Goal: Task Accomplishment & Management: Manage account settings

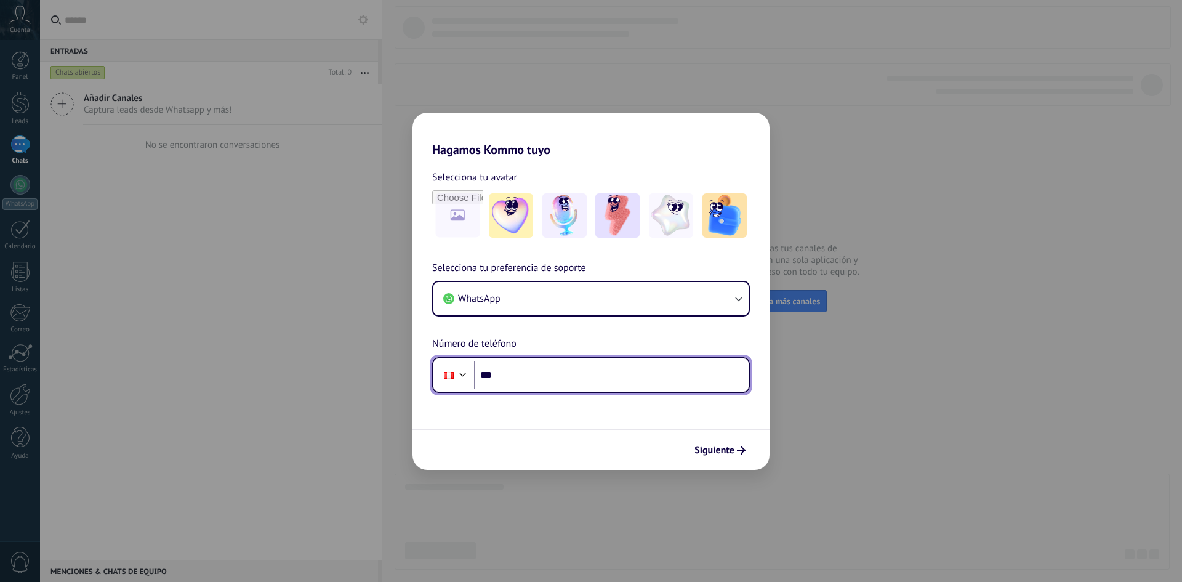
click at [588, 381] on input "***" at bounding box center [611, 375] width 275 height 28
type input "**********"
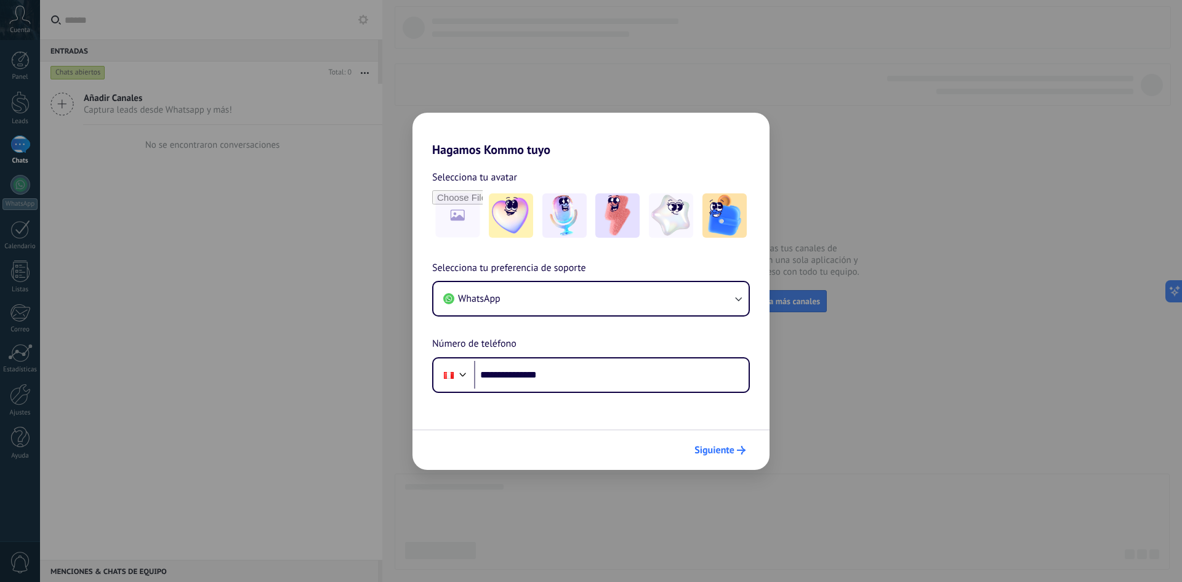
click at [733, 457] on button "Siguiente" at bounding box center [720, 450] width 62 height 21
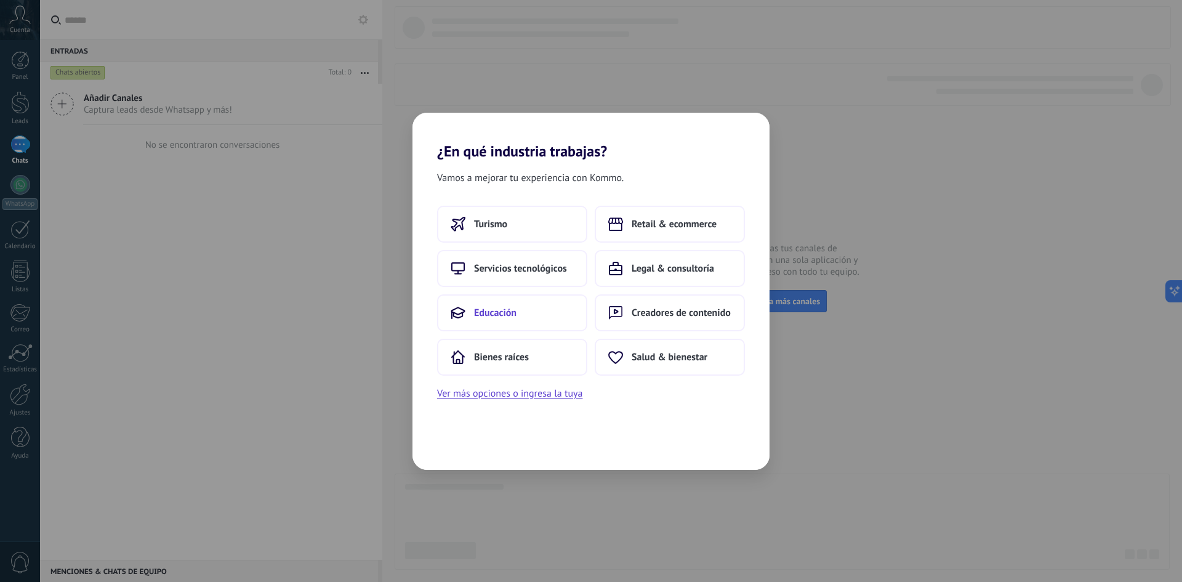
click at [517, 310] on button "Educación" at bounding box center [512, 312] width 150 height 37
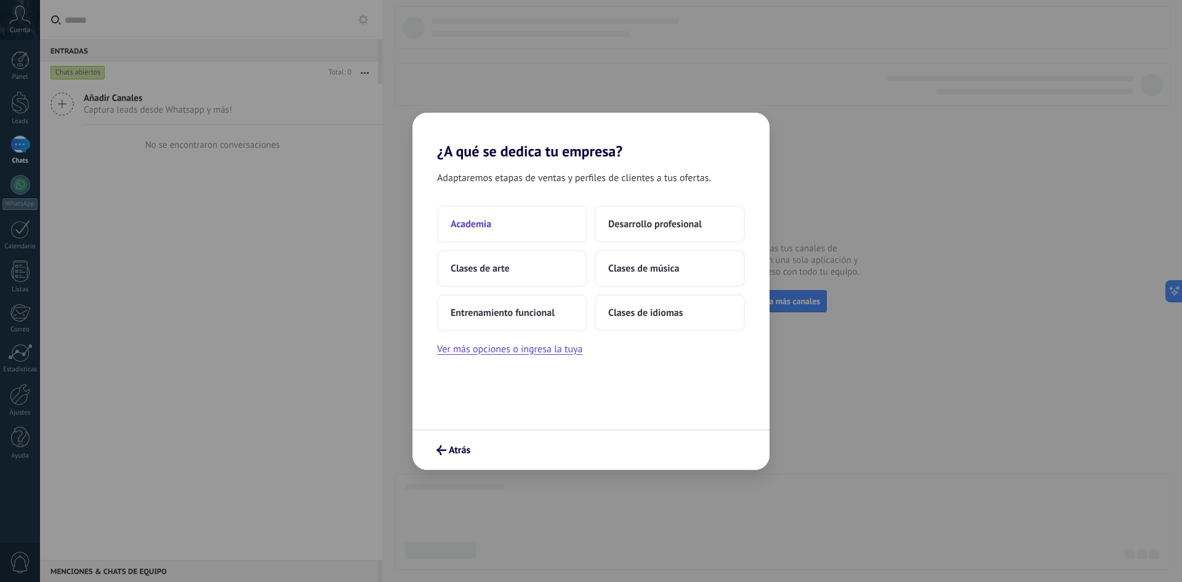
click at [544, 231] on button "Academia" at bounding box center [512, 224] width 150 height 37
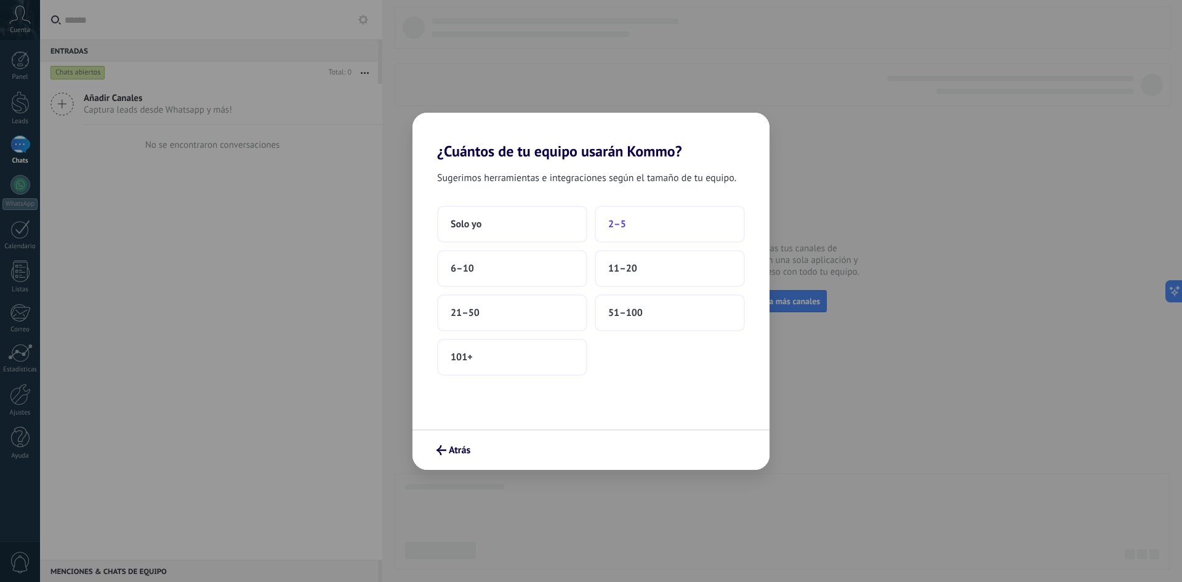
click at [651, 227] on button "2–5" at bounding box center [670, 224] width 150 height 37
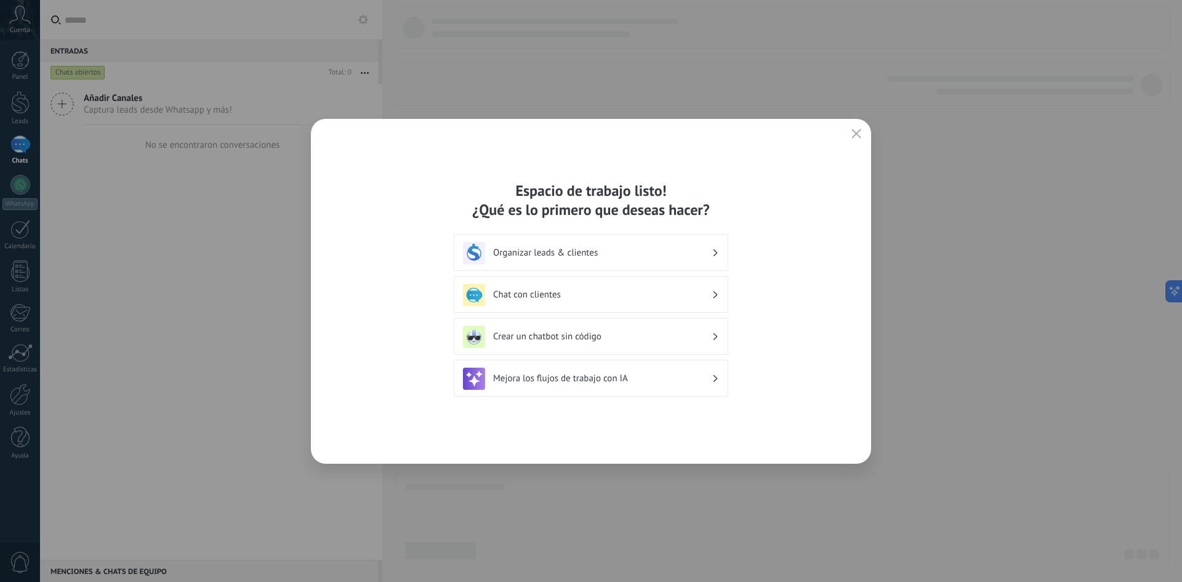
click at [861, 134] on icon "button" at bounding box center [857, 134] width 10 height 10
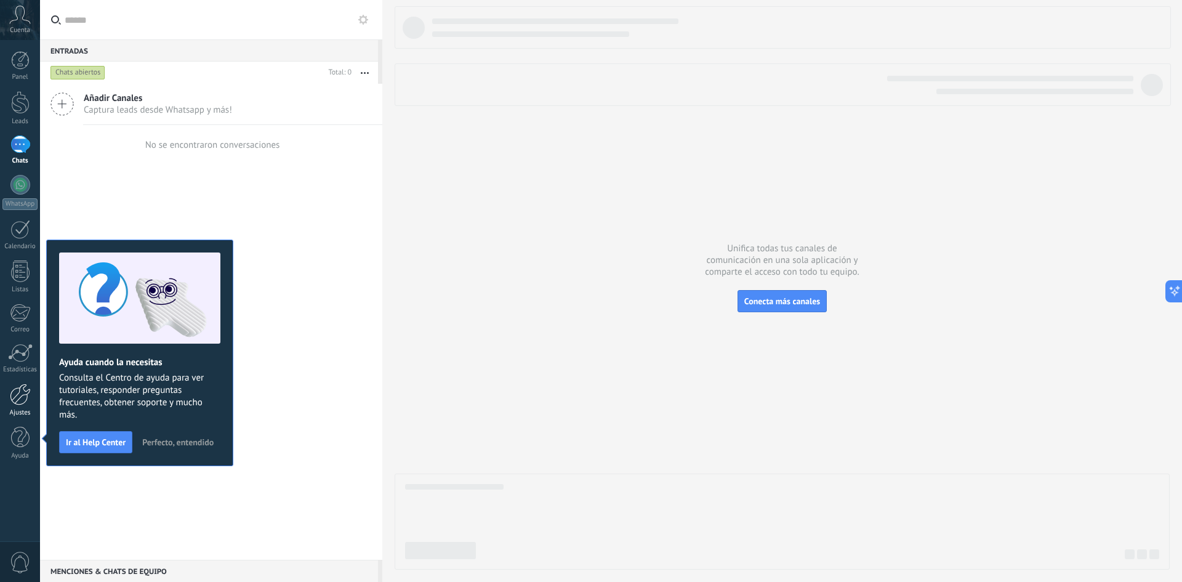
click at [25, 403] on div at bounding box center [20, 395] width 21 height 22
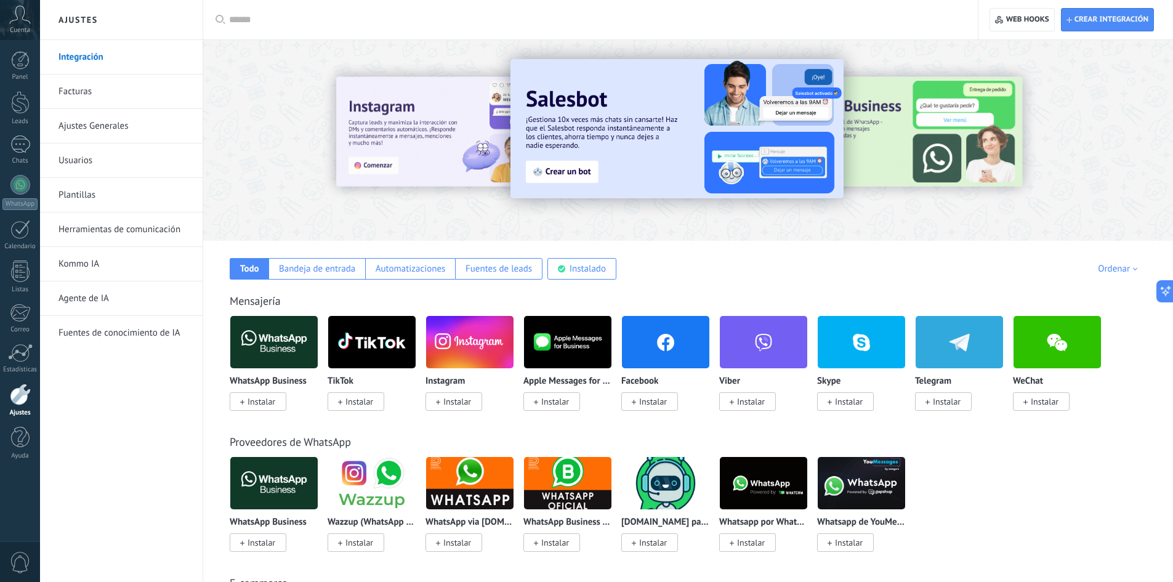
click at [134, 224] on link "Herramientas de comunicación" at bounding box center [124, 229] width 132 height 34
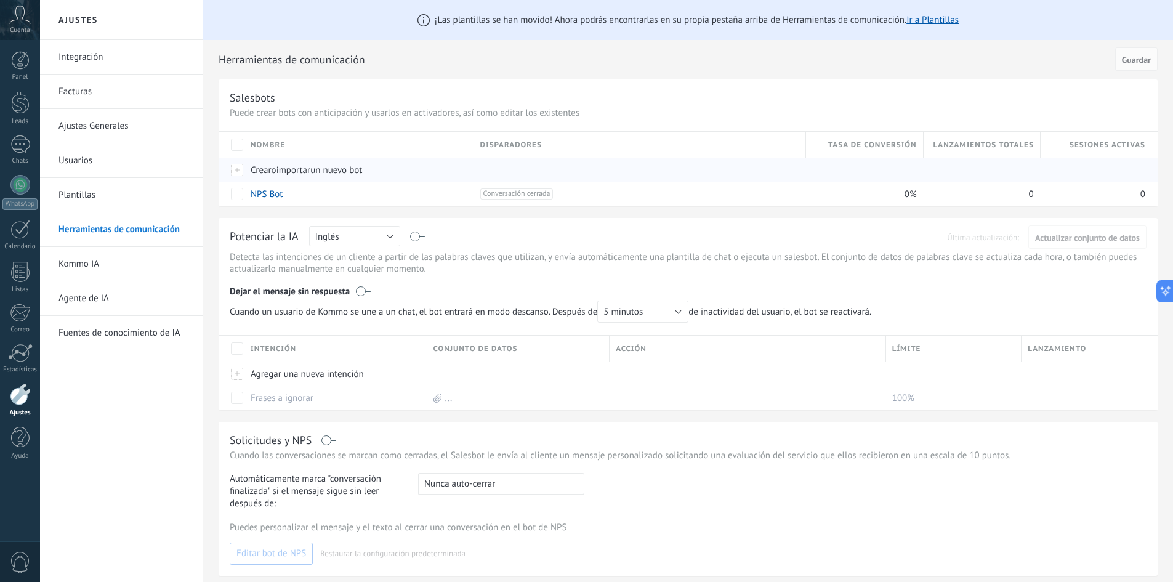
click at [307, 171] on span "importar" at bounding box center [293, 170] width 34 height 12
click at [0, 0] on input "importar un nuevo bot" at bounding box center [0, 0] width 0 height 0
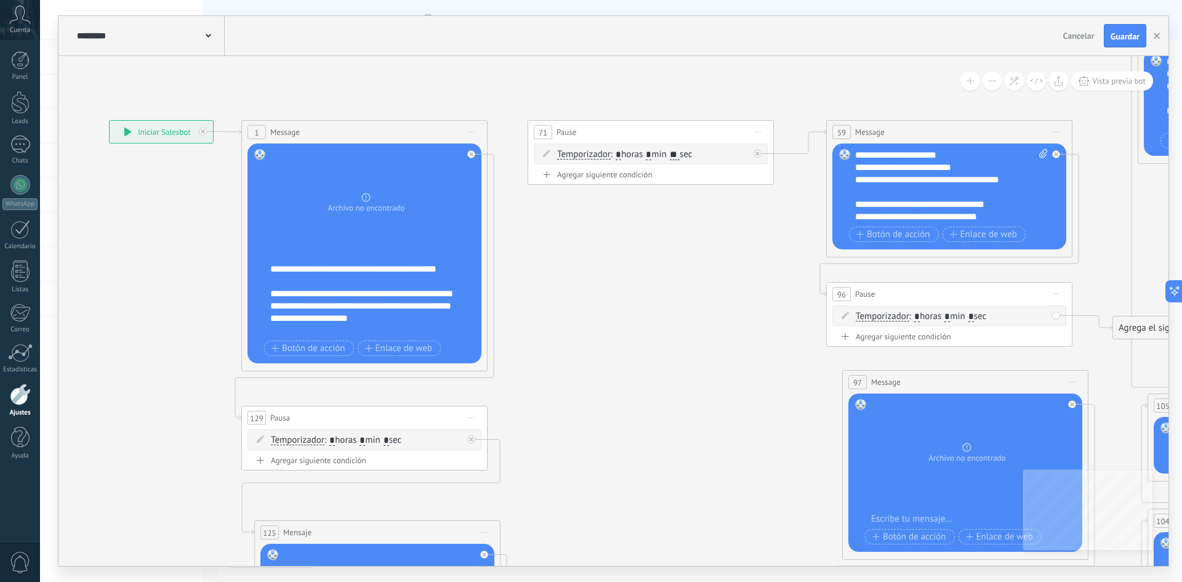
drag, startPoint x: 360, startPoint y: 291, endPoint x: 148, endPoint y: 263, distance: 213.1
click at [292, 269] on div "**********" at bounding box center [372, 300] width 204 height 74
drag, startPoint x: 338, startPoint y: 273, endPoint x: 345, endPoint y: 278, distance: 8.4
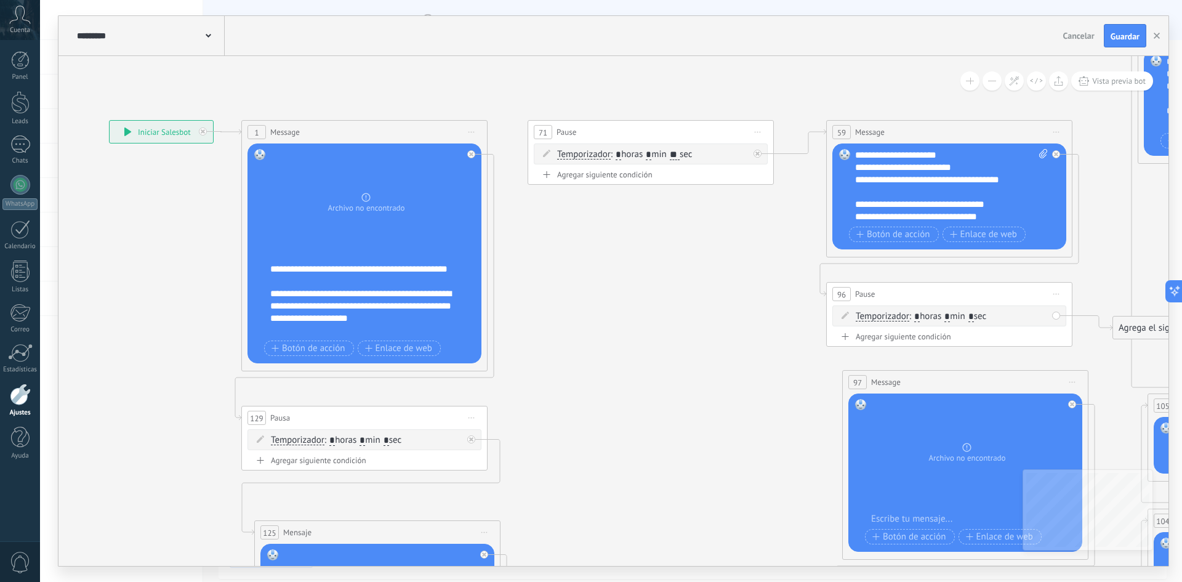
click at [338, 273] on div "**********" at bounding box center [372, 300] width 204 height 74
click at [421, 267] on div "**********" at bounding box center [372, 300] width 204 height 74
click at [328, 300] on div "**********" at bounding box center [372, 300] width 204 height 74
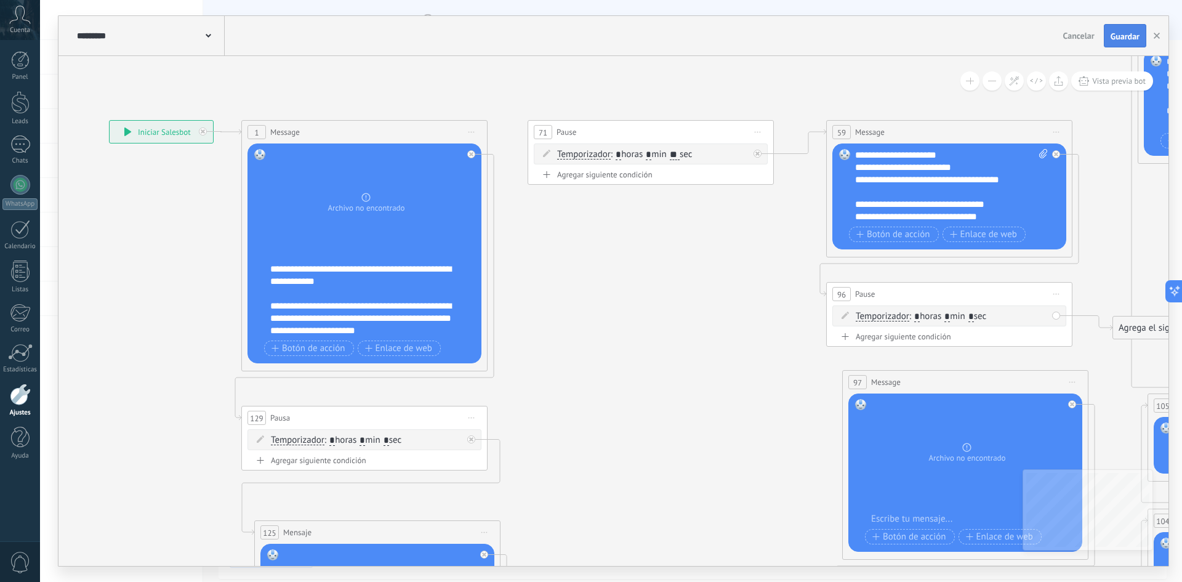
click at [1135, 40] on span "Guardar" at bounding box center [1125, 36] width 29 height 9
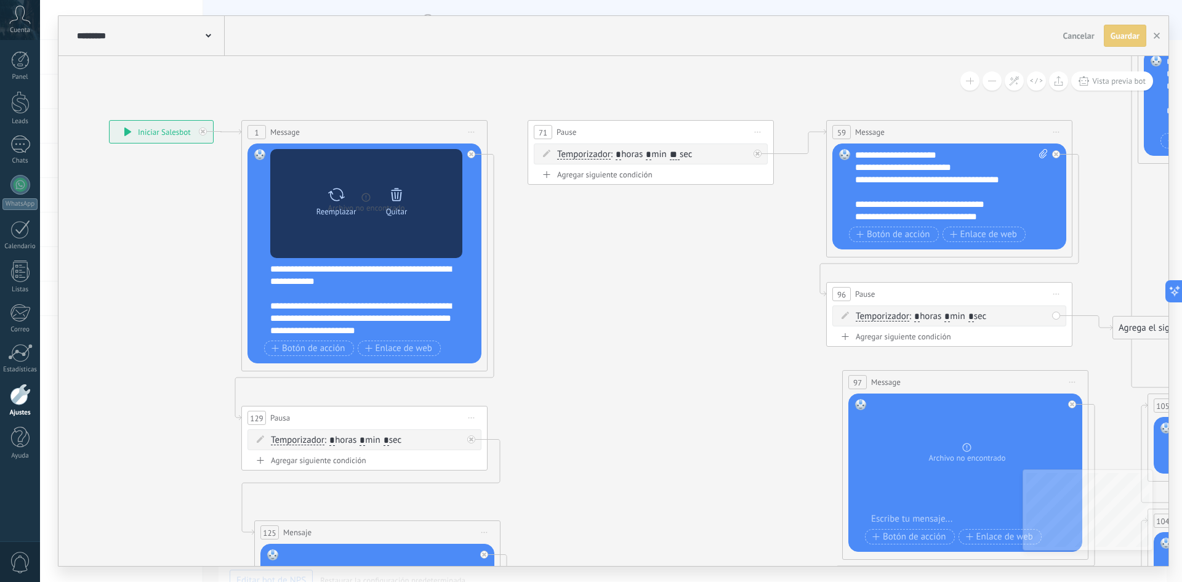
click at [330, 198] on icon at bounding box center [337, 194] width 18 height 17
click input "Subir" at bounding box center [0, 0] width 0 height 0
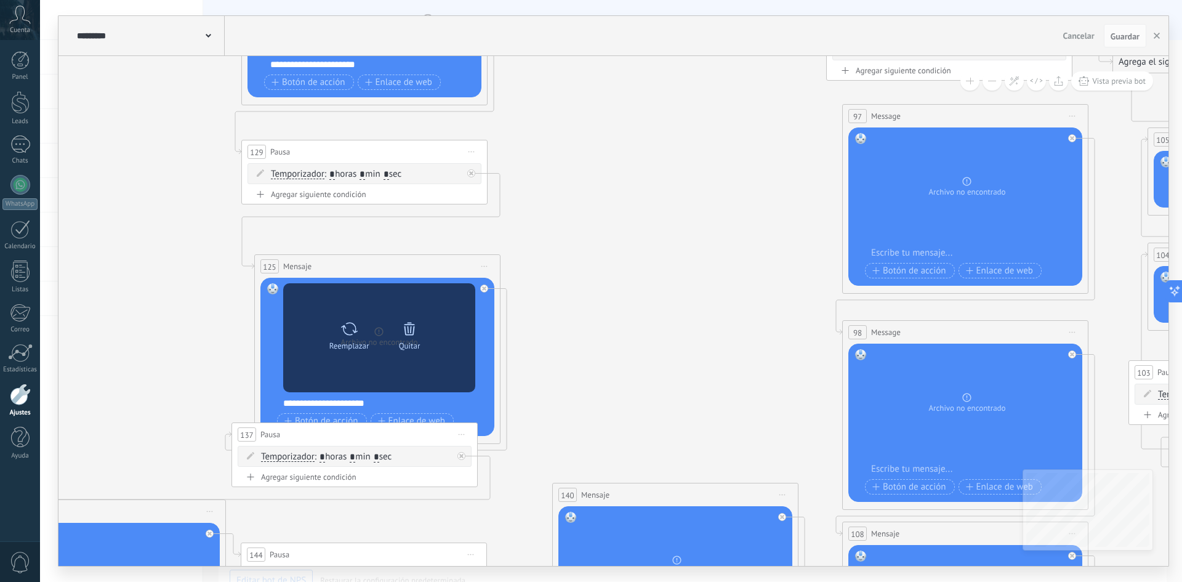
click at [347, 331] on icon at bounding box center [350, 328] width 18 height 17
click input "Subir" at bounding box center [0, 0] width 0 height 0
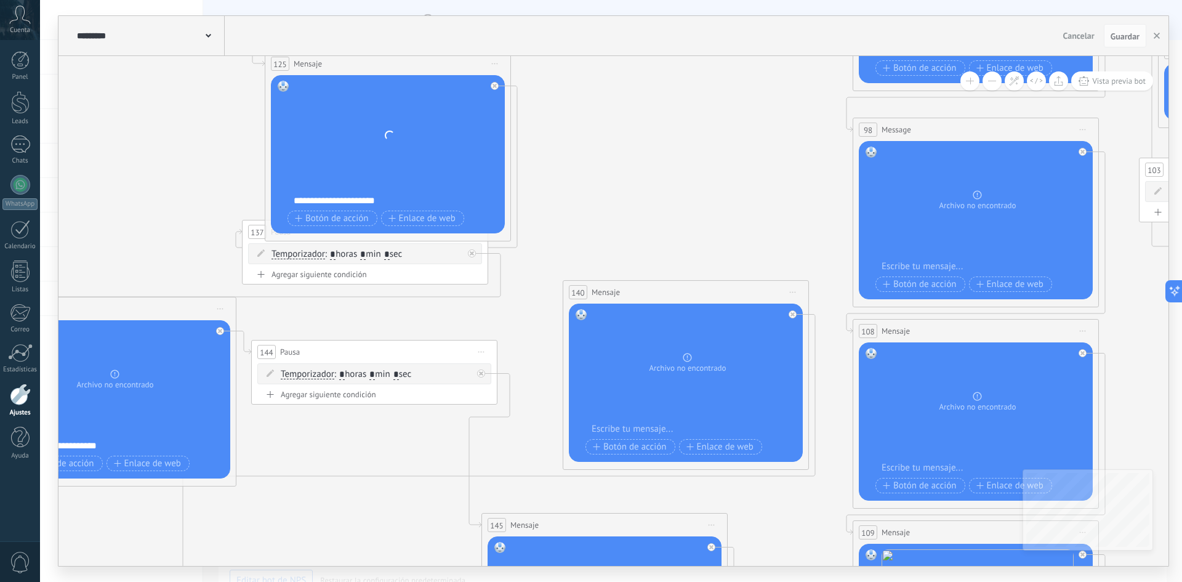
drag, startPoint x: 632, startPoint y: 312, endPoint x: 624, endPoint y: 278, distance: 34.8
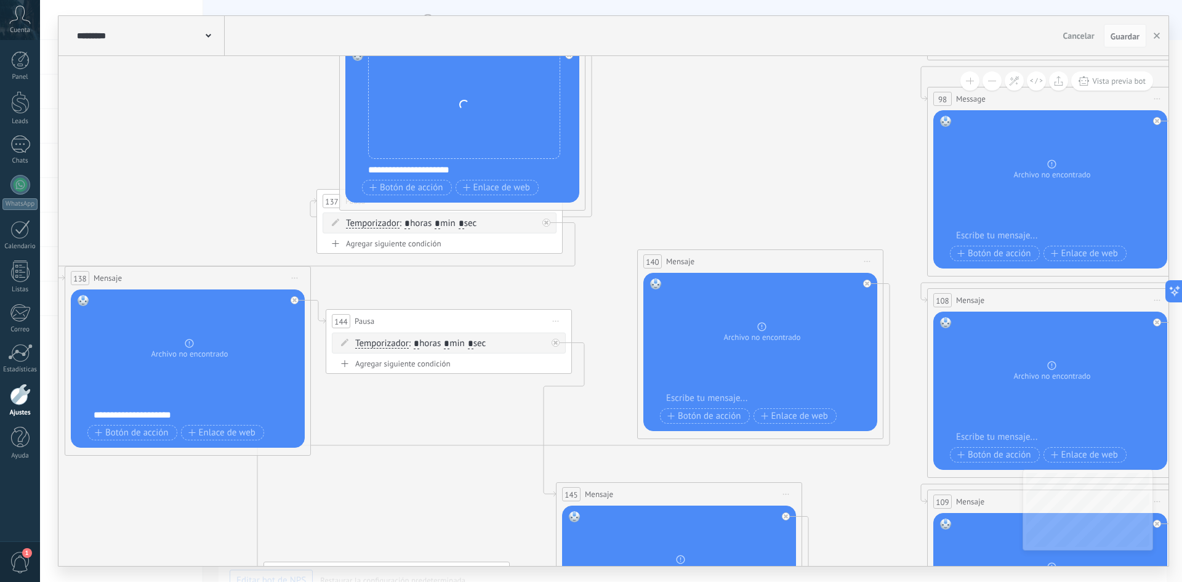
drag, startPoint x: 499, startPoint y: 306, endPoint x: 612, endPoint y: 260, distance: 121.8
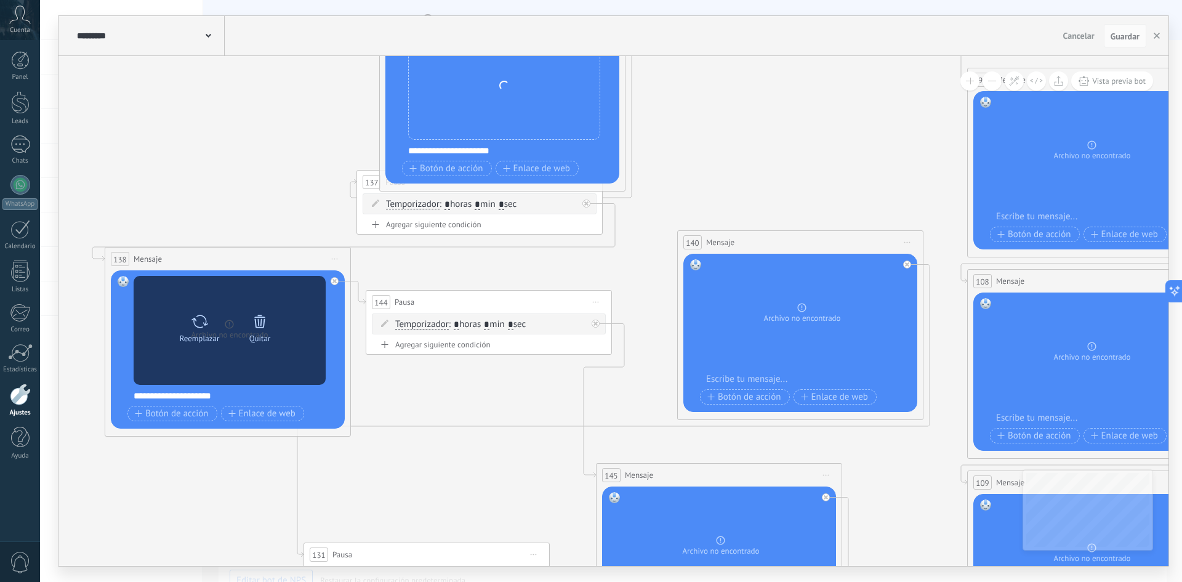
click at [199, 331] on div at bounding box center [200, 321] width 18 height 25
click input "Subir" at bounding box center [0, 0] width 0 height 0
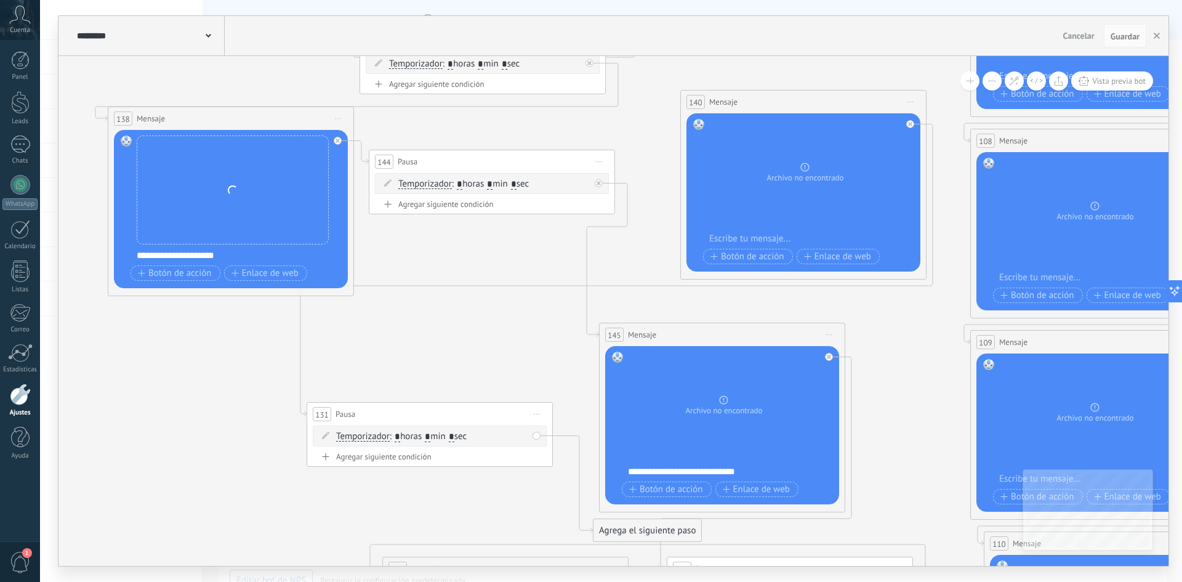
drag, startPoint x: 663, startPoint y: 242, endPoint x: 666, endPoint y: 185, distance: 56.7
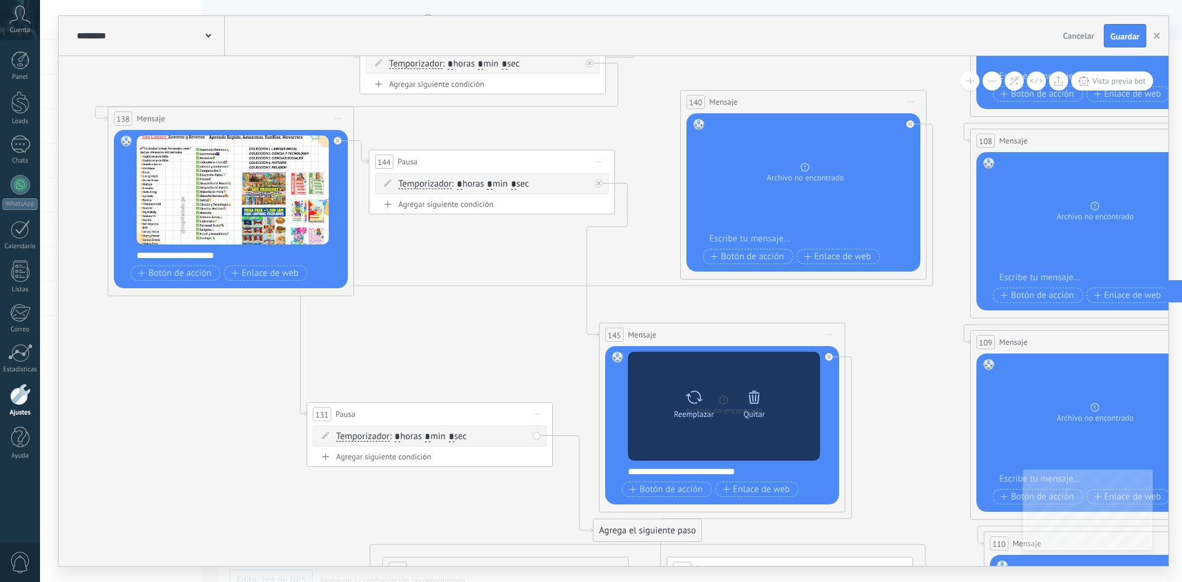
click at [691, 400] on icon at bounding box center [694, 397] width 18 height 17
click input "Subir" at bounding box center [0, 0] width 0 height 0
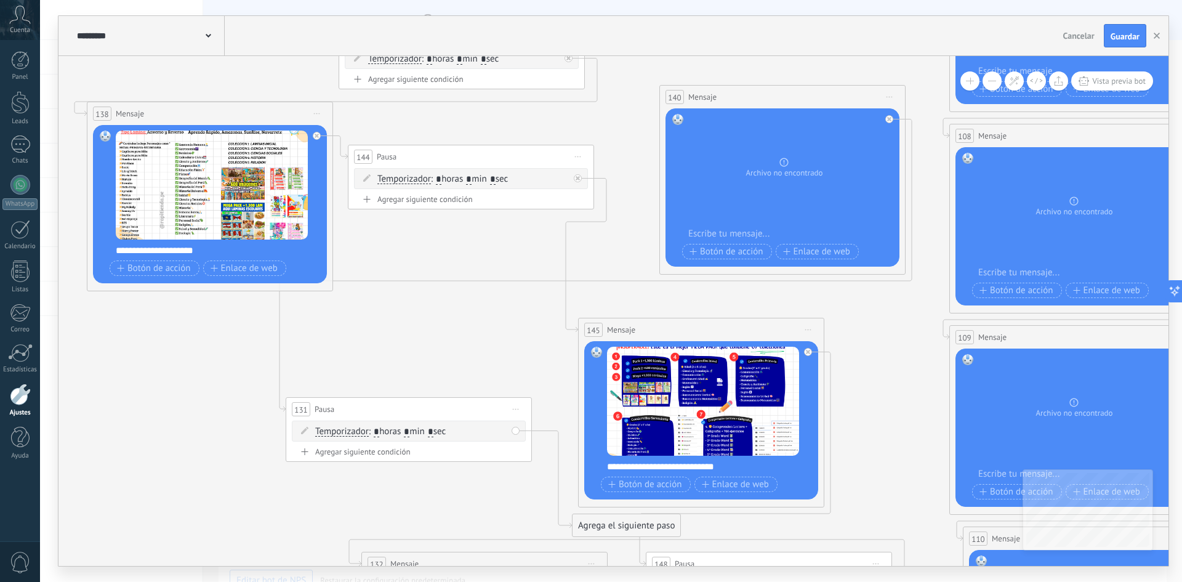
drag, startPoint x: 652, startPoint y: 240, endPoint x: 629, endPoint y: 234, distance: 23.6
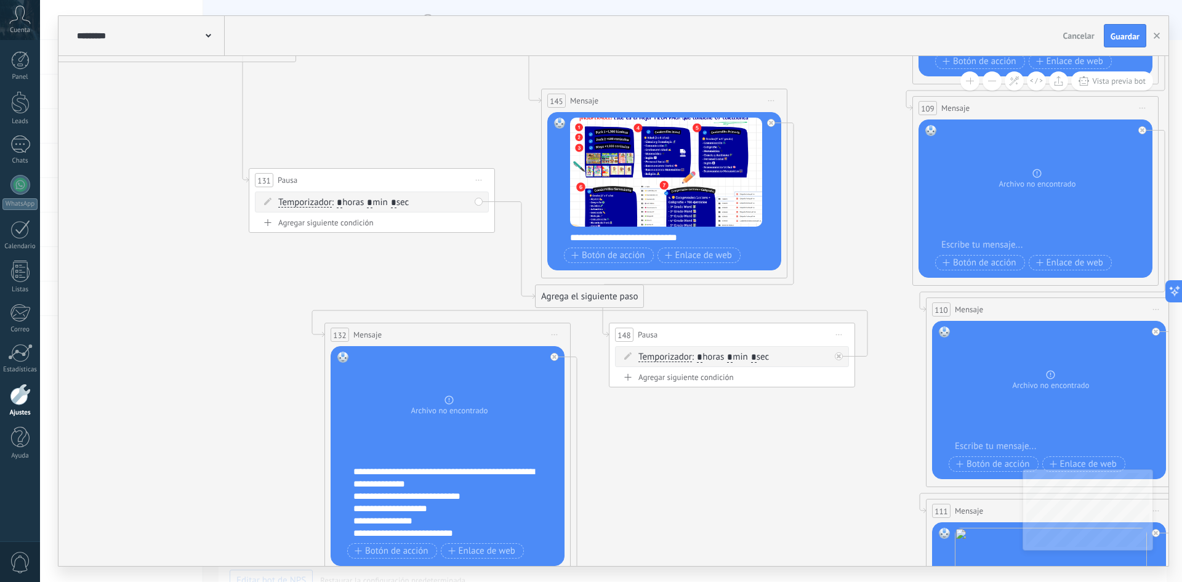
drag, startPoint x: 884, startPoint y: 416, endPoint x: 845, endPoint y: 203, distance: 216.4
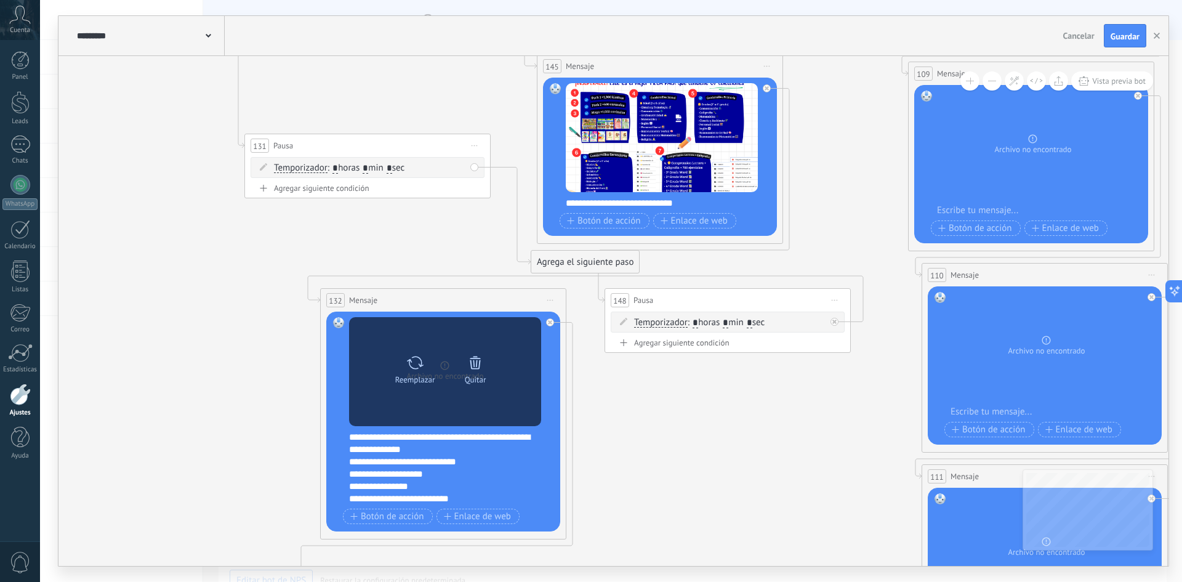
click at [411, 361] on icon at bounding box center [415, 362] width 17 height 13
click input "Subir" at bounding box center [0, 0] width 0 height 0
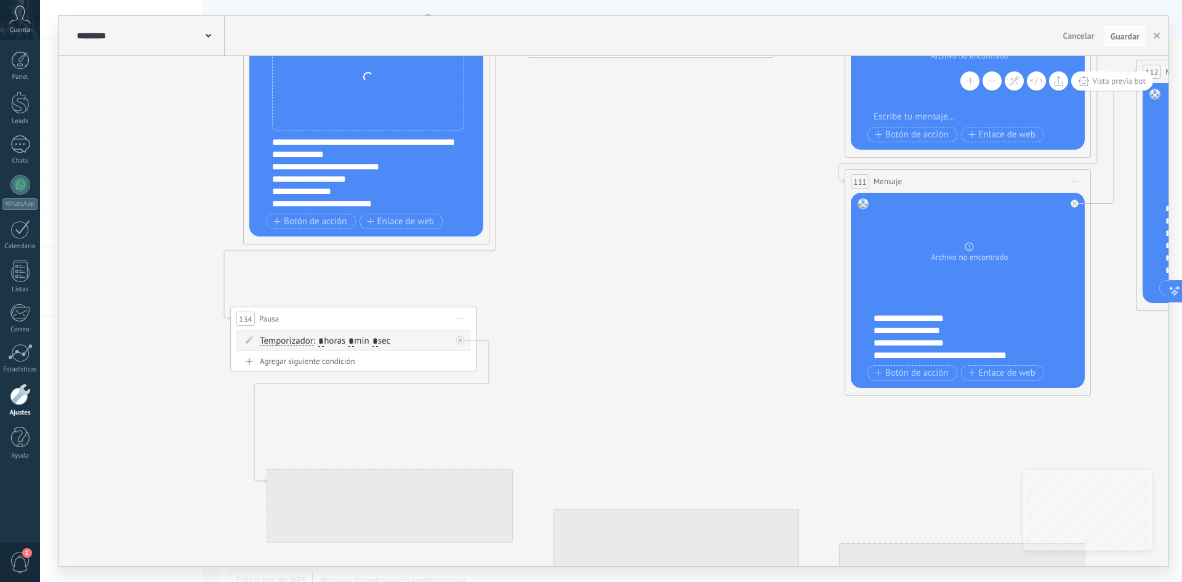
drag, startPoint x: 775, startPoint y: 454, endPoint x: 695, endPoint y: 140, distance: 324.2
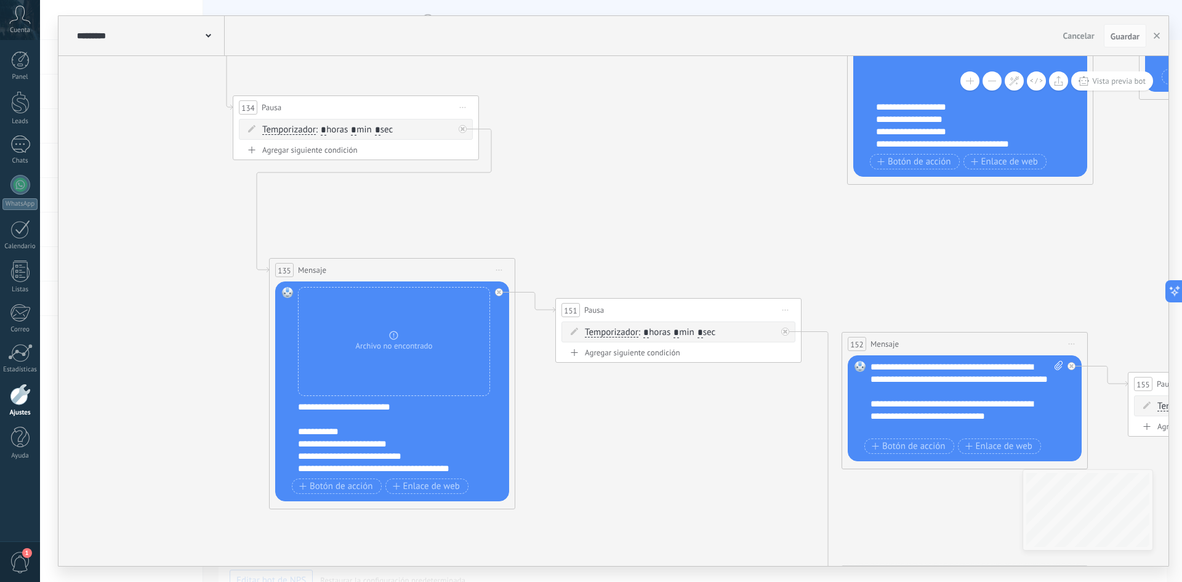
drag, startPoint x: 592, startPoint y: 334, endPoint x: 569, endPoint y: 179, distance: 156.8
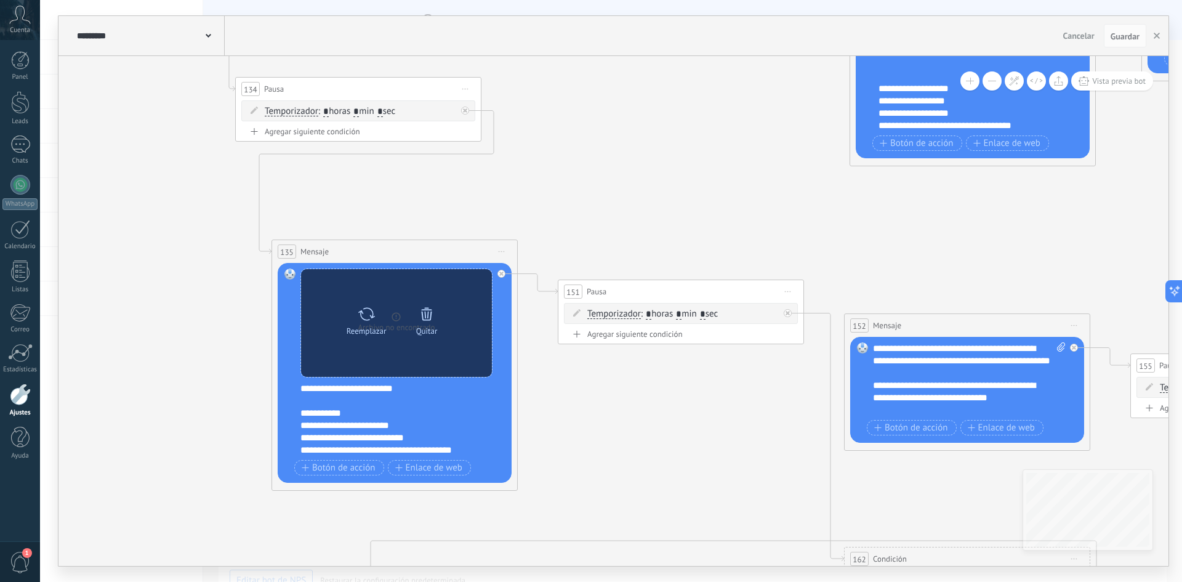
click at [367, 316] on icon at bounding box center [367, 313] width 18 height 17
click input "Subir" at bounding box center [0, 0] width 0 height 0
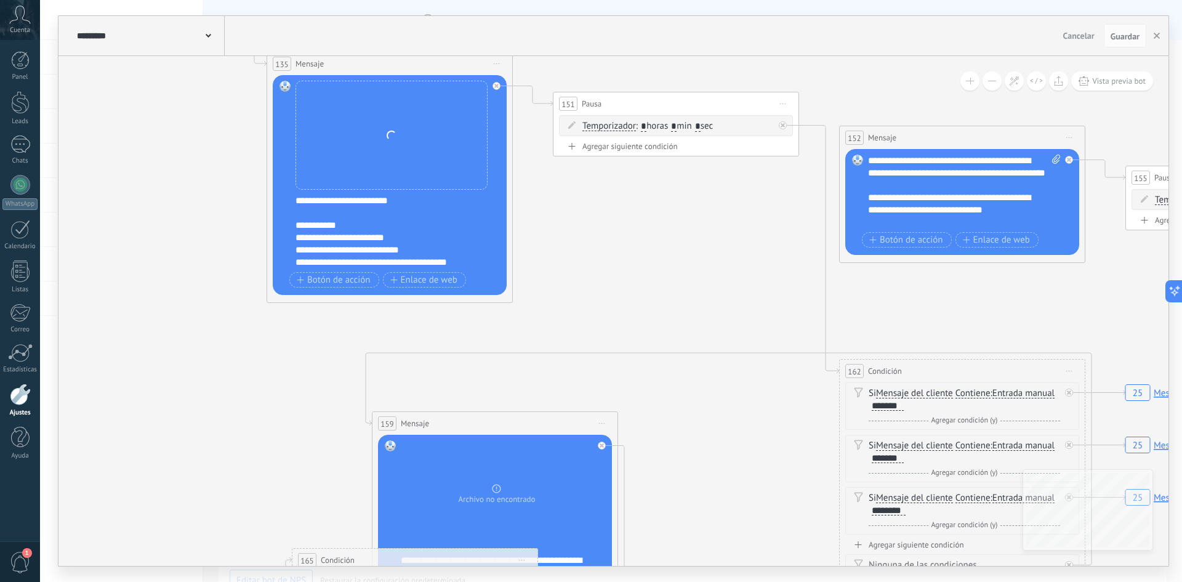
drag, startPoint x: 711, startPoint y: 489, endPoint x: 706, endPoint y: 301, distance: 187.9
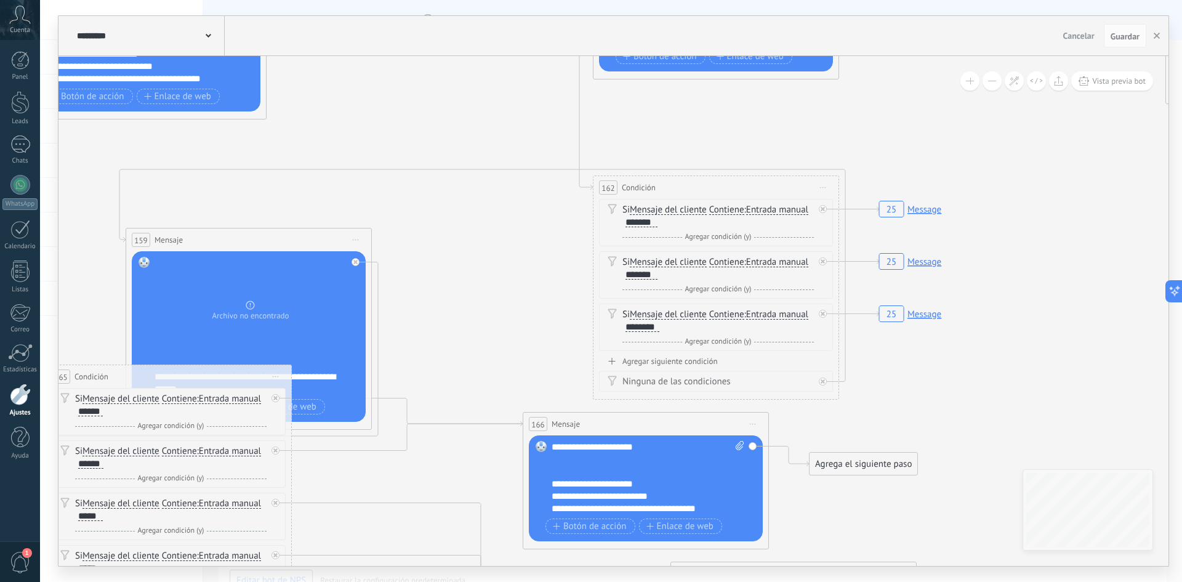
drag, startPoint x: 901, startPoint y: 316, endPoint x: 679, endPoint y: 152, distance: 276.1
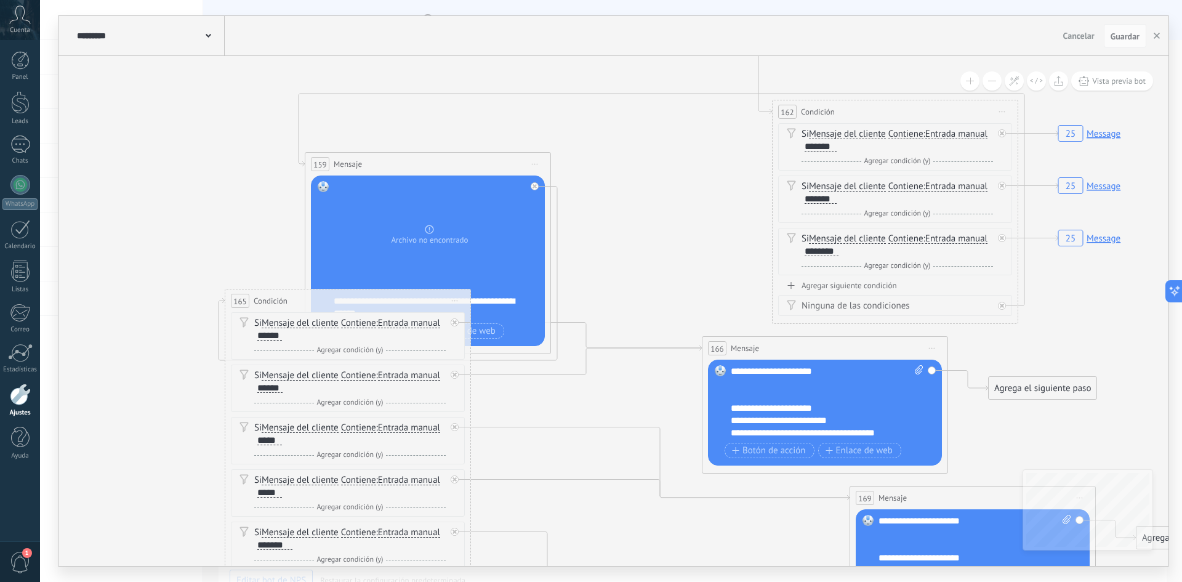
drag, startPoint x: 670, startPoint y: 167, endPoint x: 663, endPoint y: 201, distance: 34.7
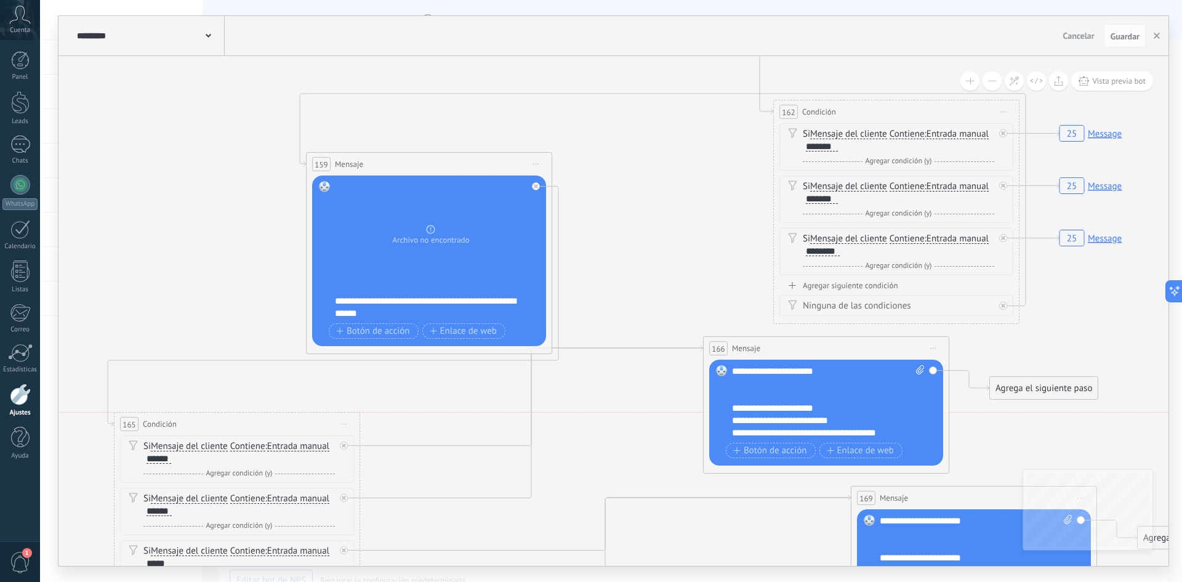
drag, startPoint x: 385, startPoint y: 305, endPoint x: 273, endPoint y: 432, distance: 169.7
click at [273, 432] on div "165 Condición ********* Iniciar vista previa aquí Cambiar nombre Duplicar [GEOG…" at bounding box center [237, 424] width 245 height 23
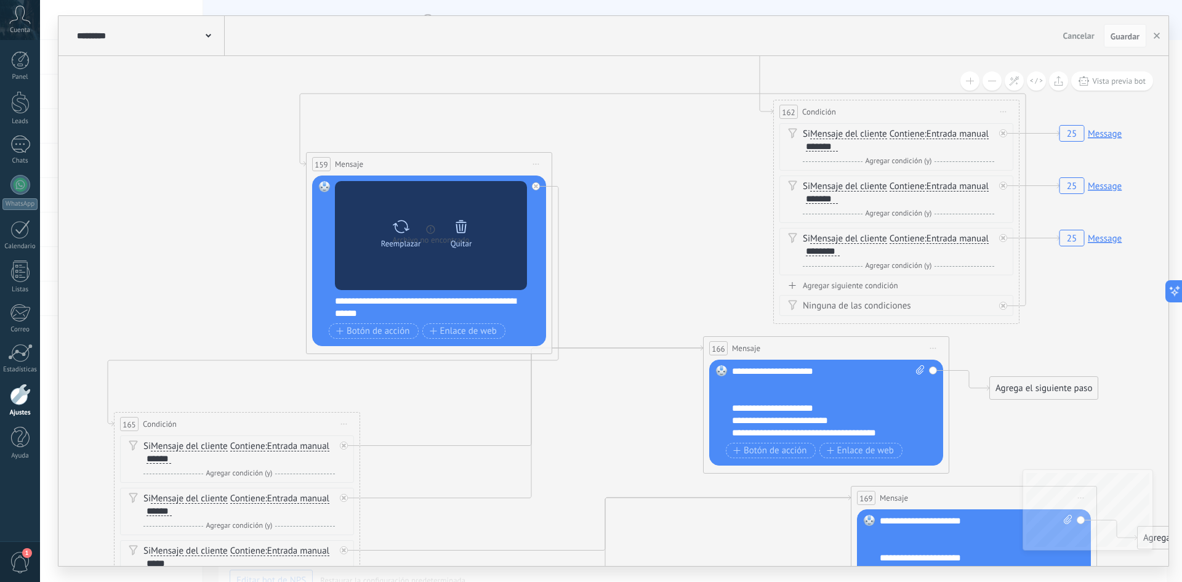
click at [404, 231] on icon at bounding box center [401, 226] width 18 height 17
click input "Subir" at bounding box center [0, 0] width 0 height 0
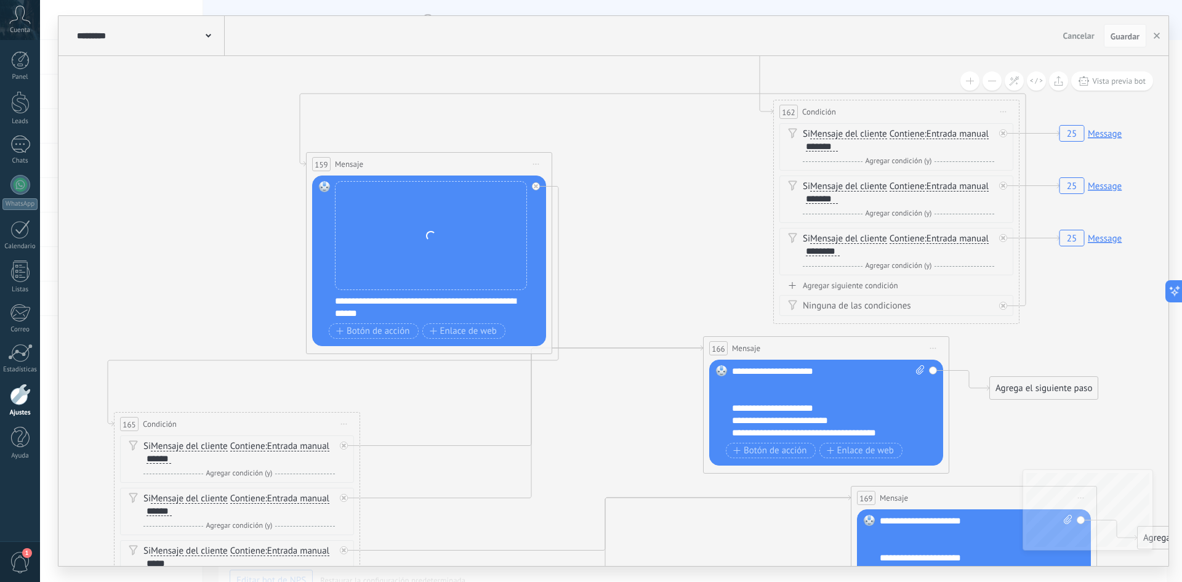
drag, startPoint x: 691, startPoint y: 284, endPoint x: 691, endPoint y: 175, distance: 109.6
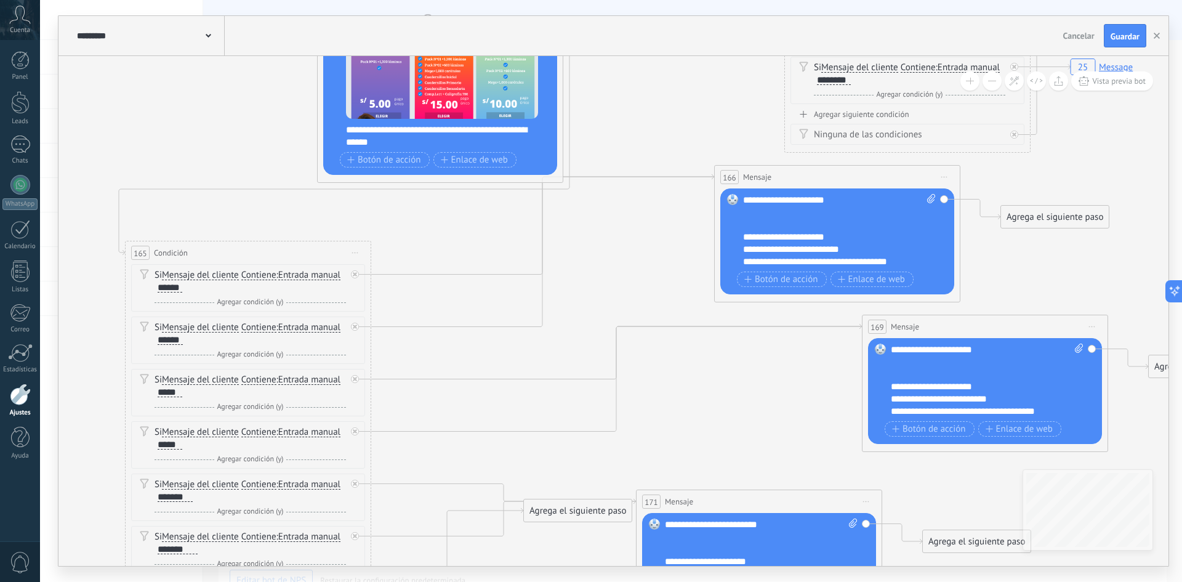
drag, startPoint x: 485, startPoint y: 276, endPoint x: 501, endPoint y: 202, distance: 76.2
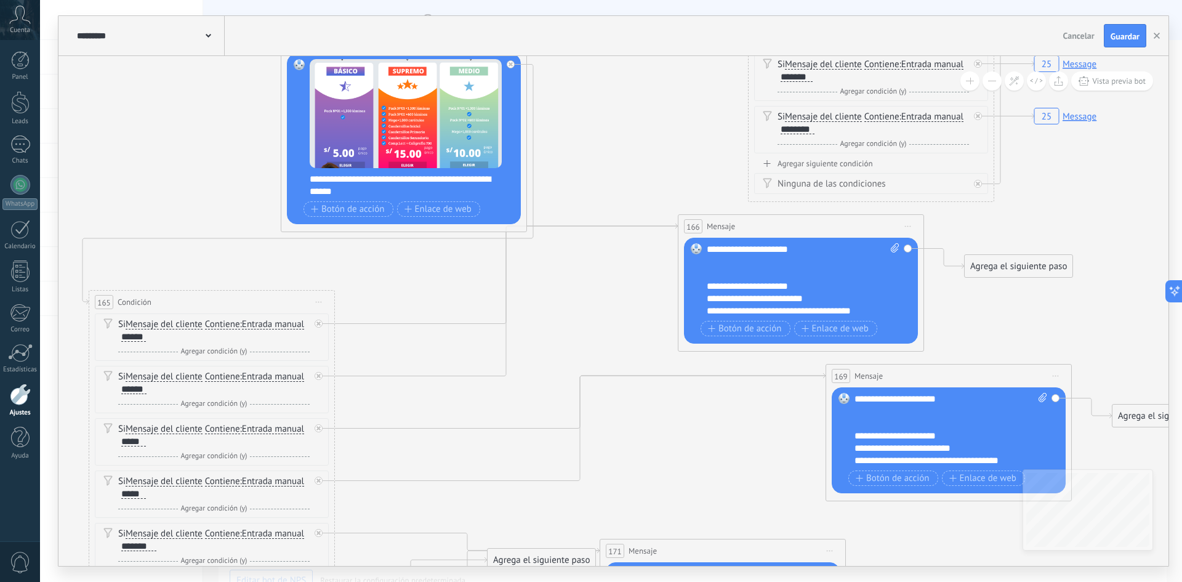
drag, startPoint x: 213, startPoint y: 191, endPoint x: 384, endPoint y: 305, distance: 206.0
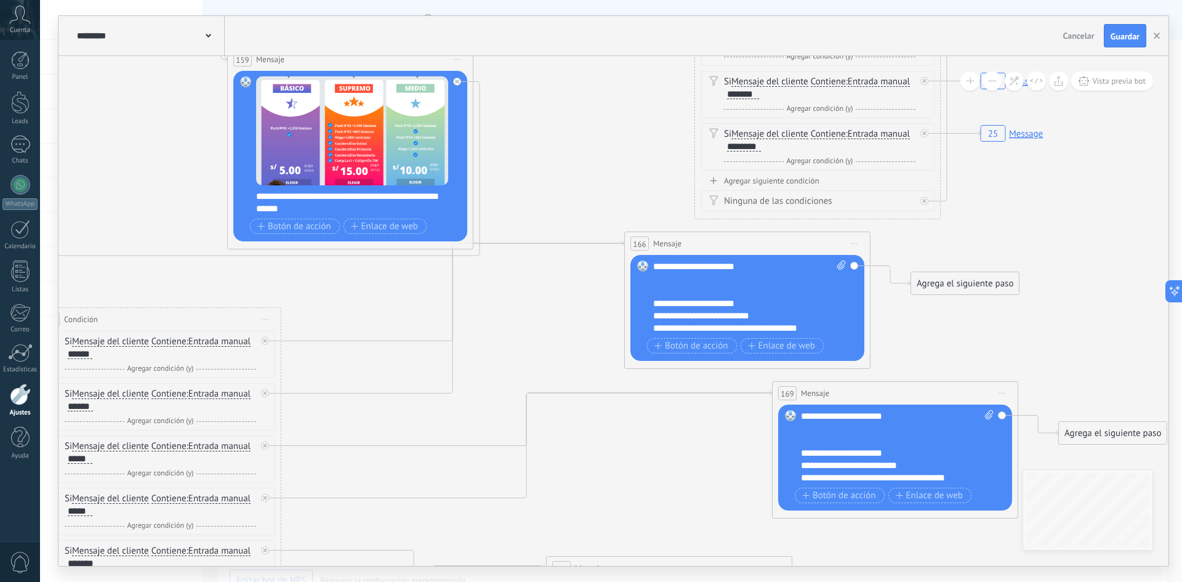
drag, startPoint x: 611, startPoint y: 318, endPoint x: 423, endPoint y: 337, distance: 188.8
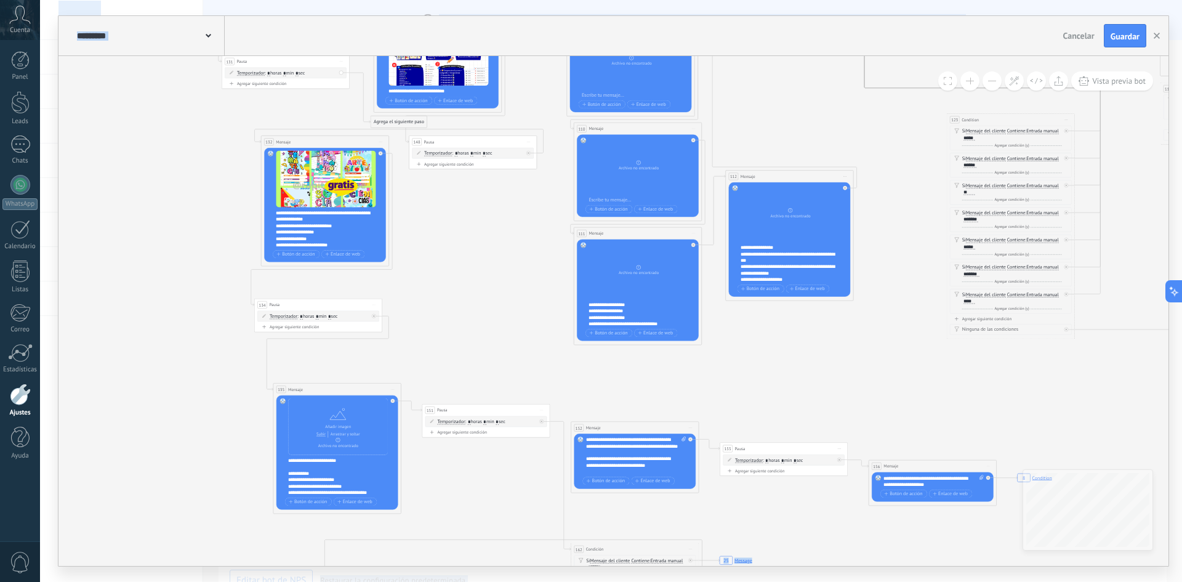
drag, startPoint x: 773, startPoint y: 401, endPoint x: 530, endPoint y: 611, distance: 320.9
click at [530, 581] on html ".abccls-1,.abccls-2{fill-rule:evenodd}.abccls-2{fill:#fff} .abfcls-1{fill:none}…" at bounding box center [591, 291] width 1182 height 582
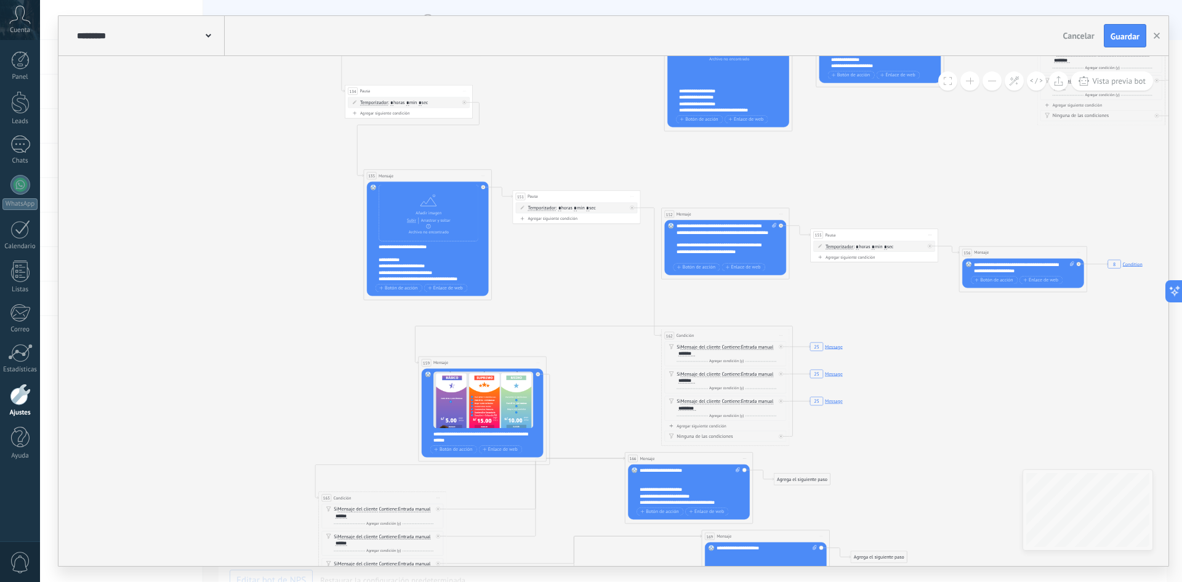
drag, startPoint x: 538, startPoint y: 306, endPoint x: 628, endPoint y: 92, distance: 232.0
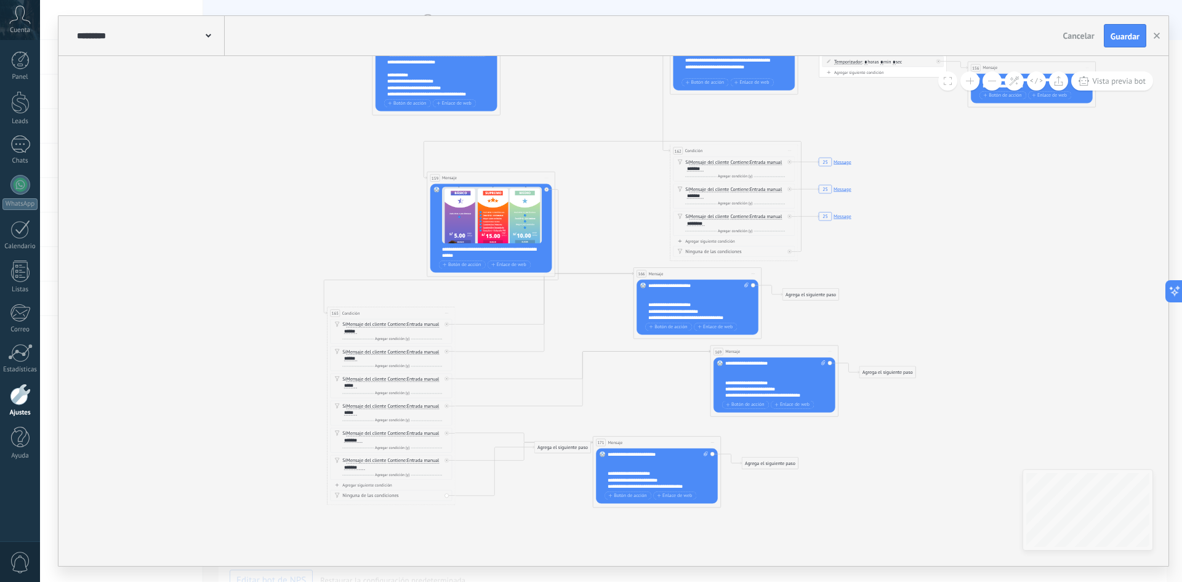
drag, startPoint x: 618, startPoint y: 389, endPoint x: 624, endPoint y: 210, distance: 179.3
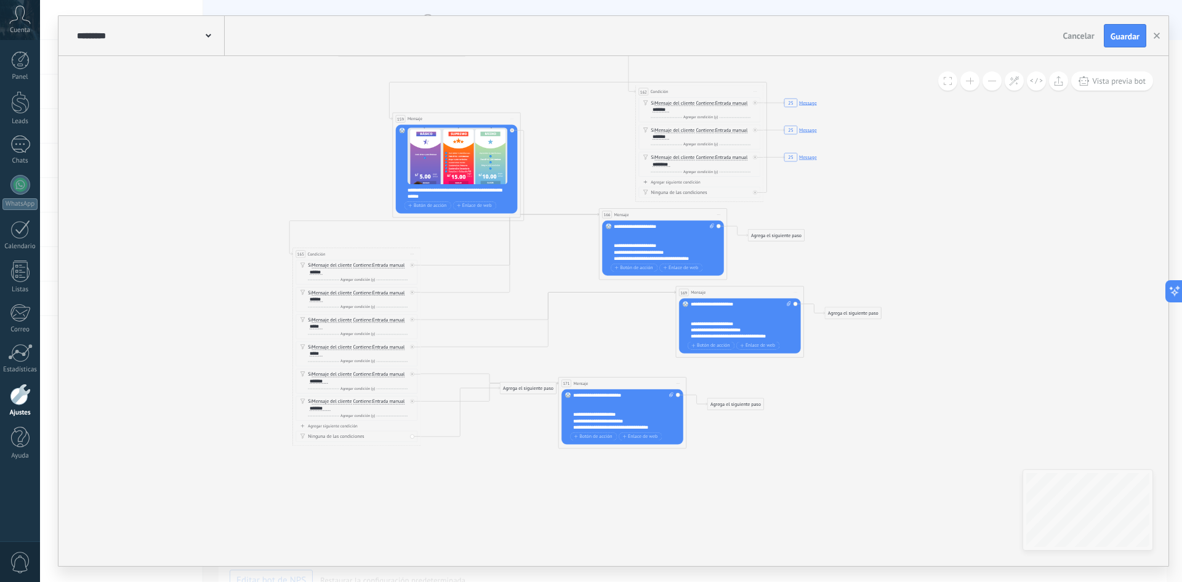
drag, startPoint x: 615, startPoint y: 240, endPoint x: 592, endPoint y: 155, distance: 87.2
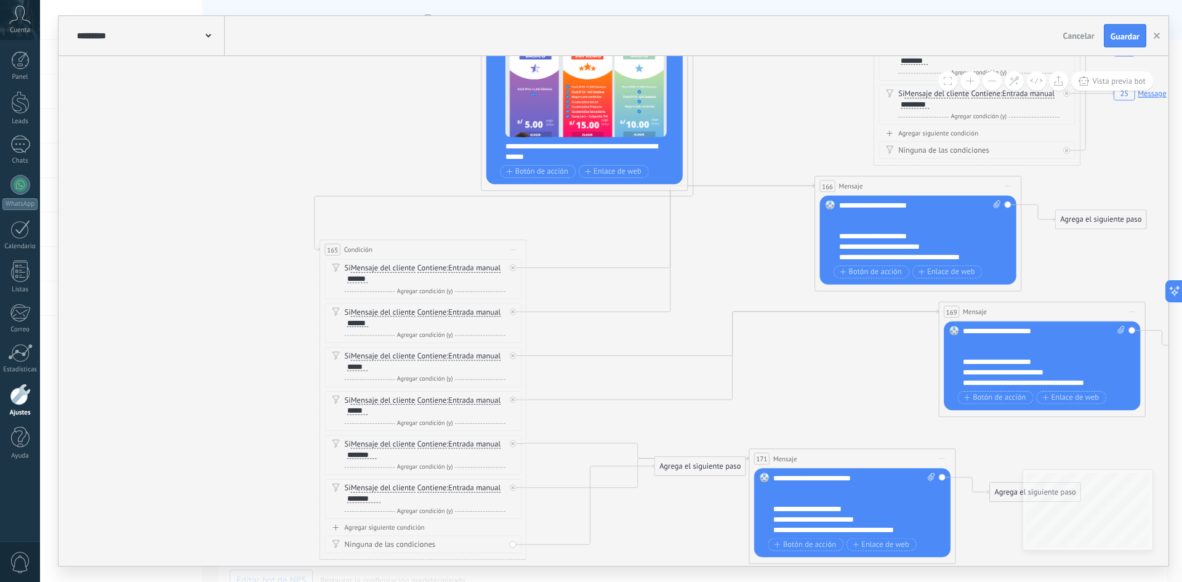
drag, startPoint x: 477, startPoint y: 216, endPoint x: 629, endPoint y: 243, distance: 155.0
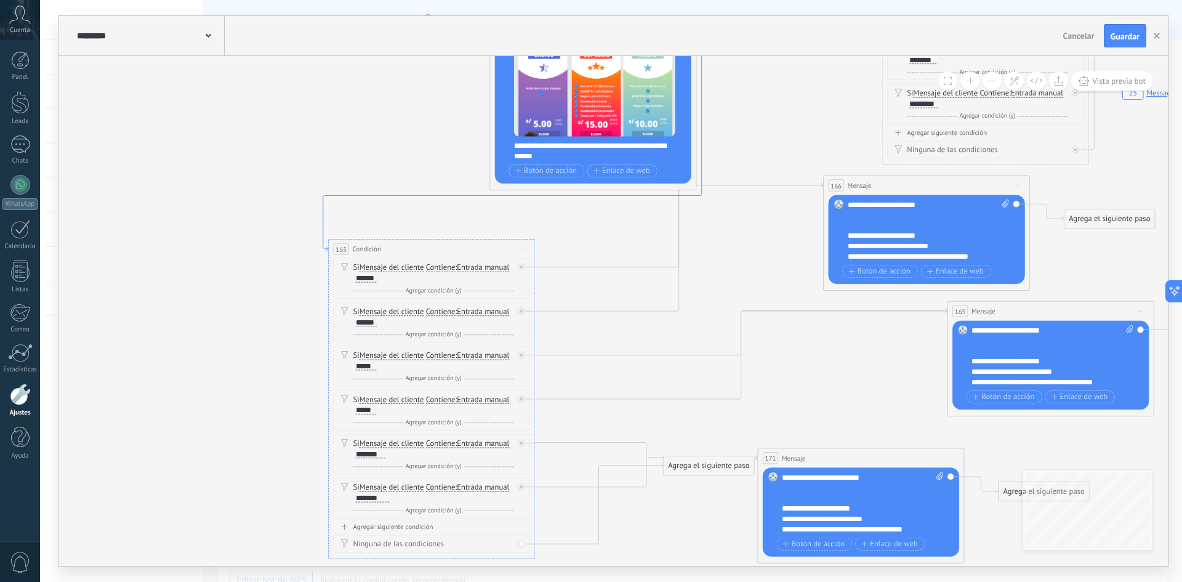
click at [594, 194] on icon at bounding box center [512, 149] width 379 height 201
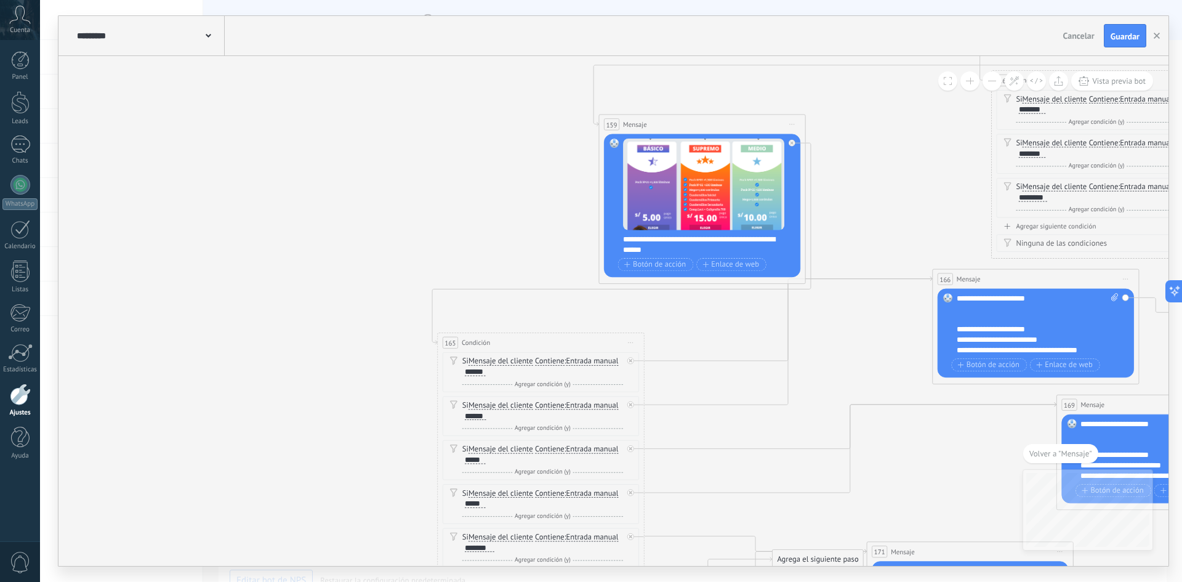
drag, startPoint x: 778, startPoint y: 146, endPoint x: 703, endPoint y: 326, distance: 195.2
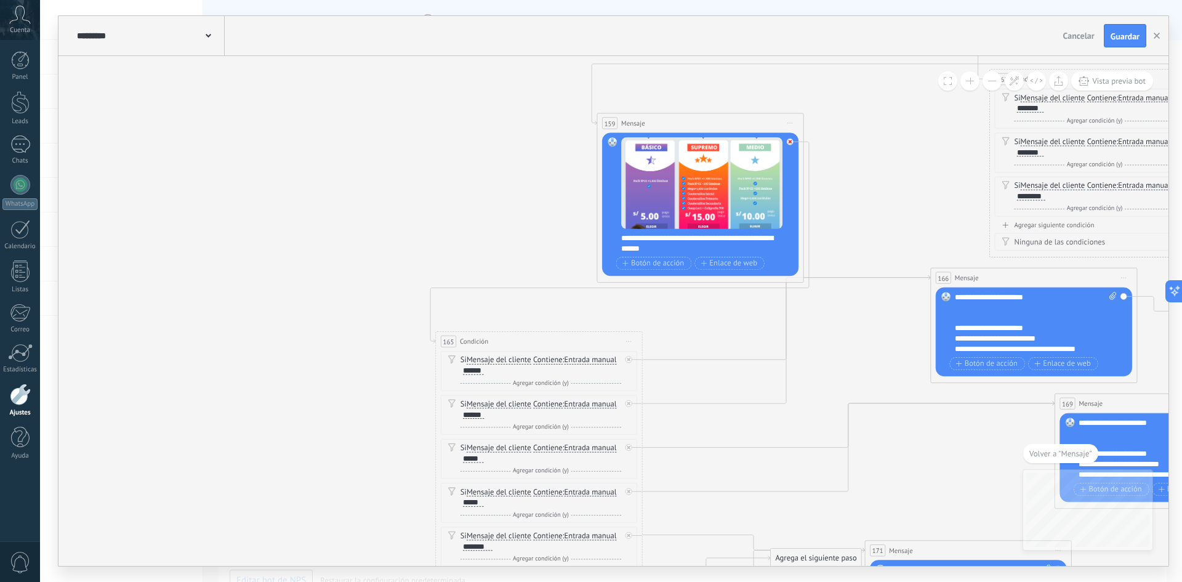
click at [790, 140] on icon at bounding box center [790, 142] width 4 height 4
drag, startPoint x: 868, startPoint y: 157, endPoint x: 374, endPoint y: 144, distance: 494.0
click at [374, 144] on div "Agrega el siguiente paso" at bounding box center [389, 143] width 91 height 17
click at [390, 144] on div "Agrega el siguiente paso" at bounding box center [389, 143] width 91 height 17
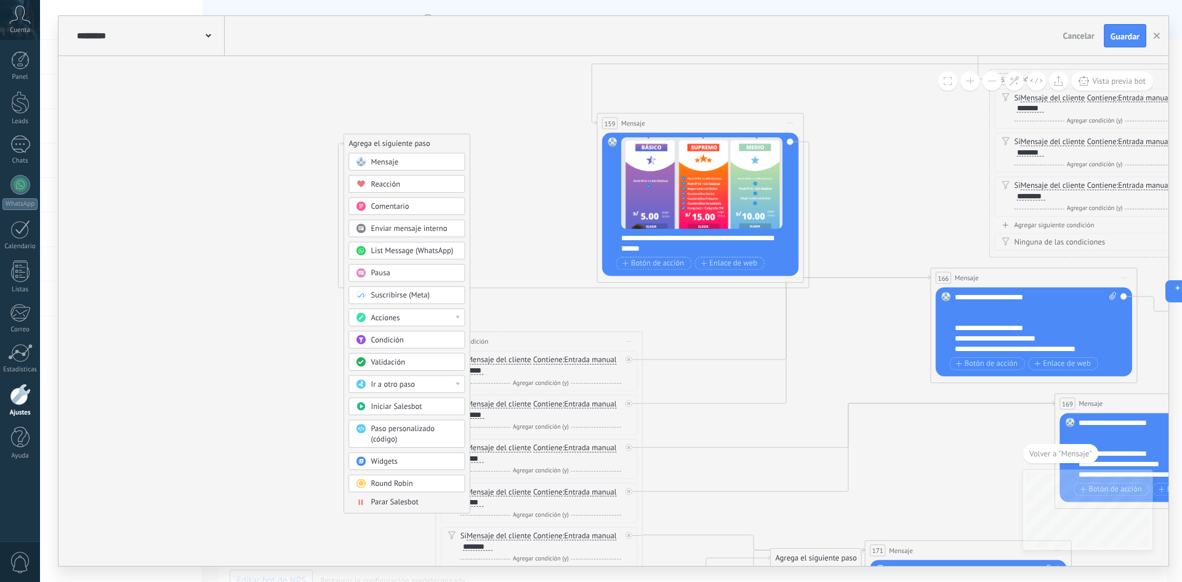
click at [396, 272] on div "Pausa" at bounding box center [414, 273] width 87 height 10
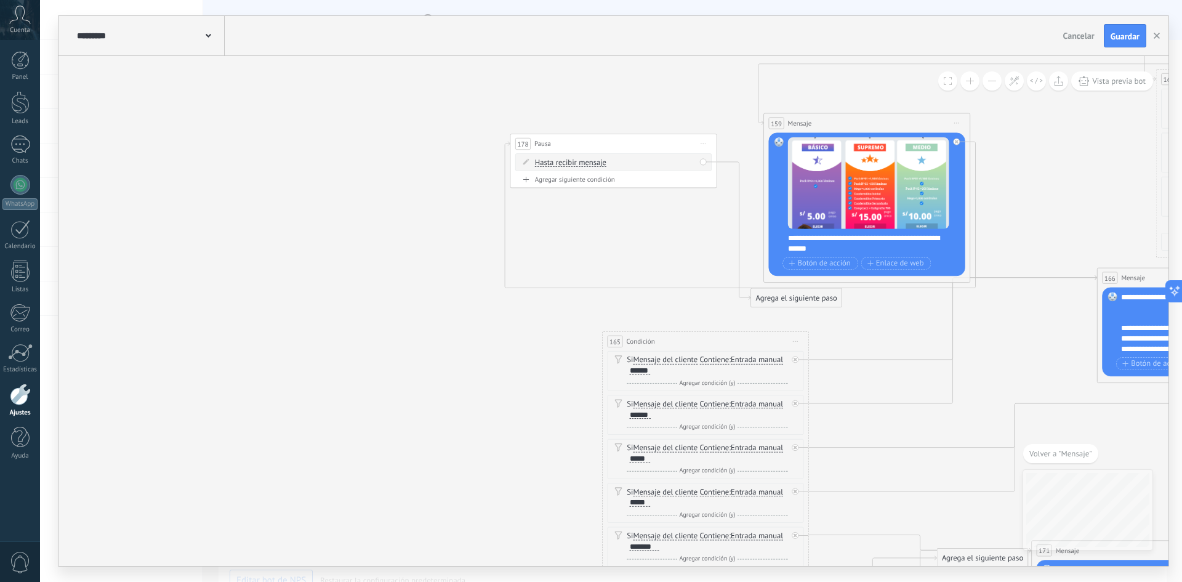
click at [568, 160] on span "Hasta recibir mensaje" at bounding box center [570, 162] width 71 height 8
click at [568, 160] on button "Hasta recibir mensaje" at bounding box center [594, 162] width 129 height 18
click at [576, 184] on span "Temporizador" at bounding box center [585, 181] width 125 height 10
click at [615, 161] on input "*" at bounding box center [612, 163] width 5 height 8
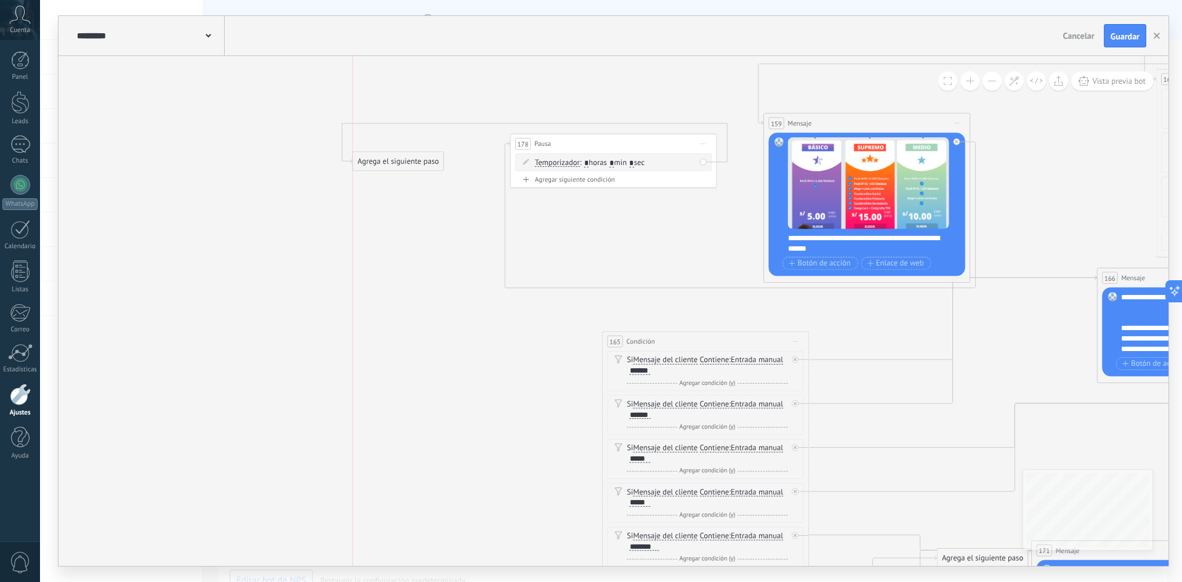
drag, startPoint x: 811, startPoint y: 302, endPoint x: 429, endPoint y: 169, distance: 404.1
click at [429, 169] on div "Agrega el siguiente paso" at bounding box center [398, 161] width 91 height 17
click at [433, 169] on div "Agrega el siguiente paso" at bounding box center [413, 165] width 91 height 17
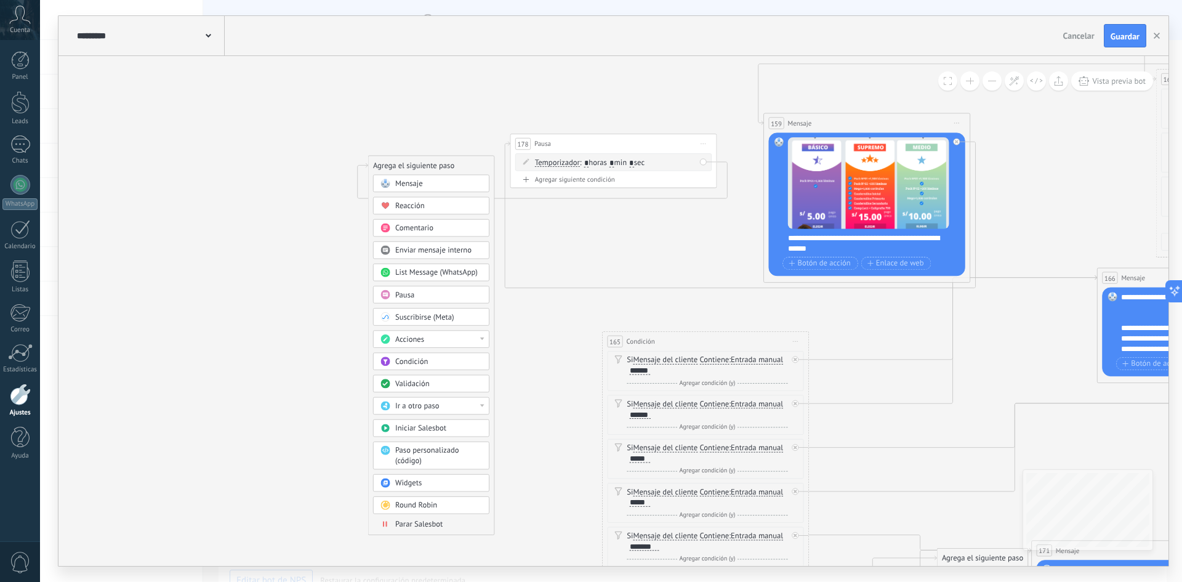
click at [433, 186] on div "Mensaje" at bounding box center [438, 184] width 87 height 10
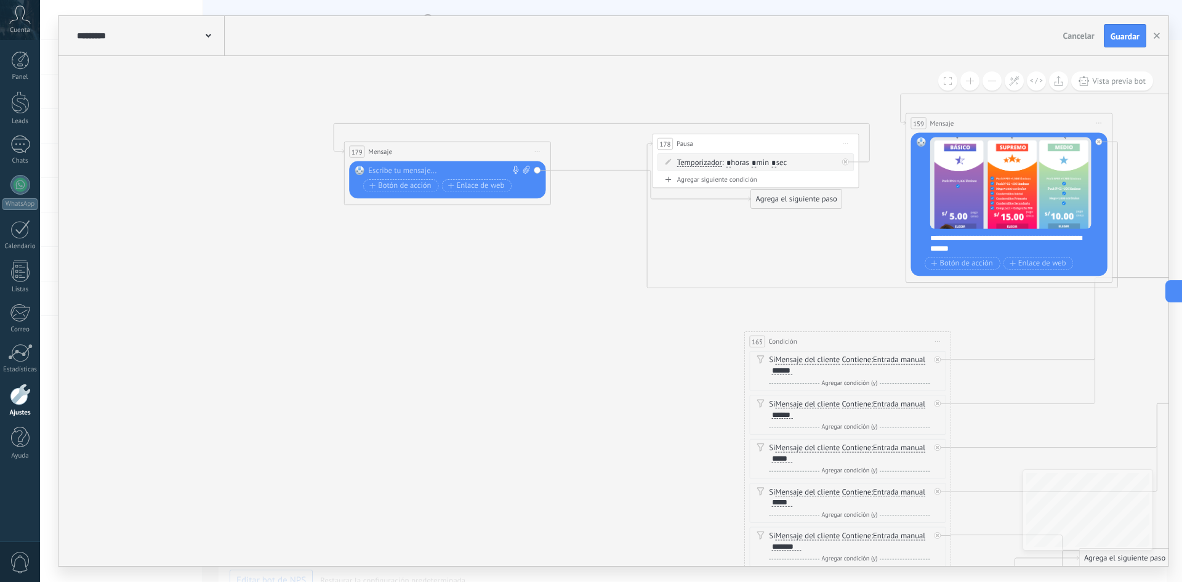
drag, startPoint x: 582, startPoint y: 165, endPoint x: 417, endPoint y: 151, distance: 166.2
click at [417, 151] on div "179 Mensaje ******* (a): Todos los contactos - canales seleccionados Todos los …" at bounding box center [448, 151] width 206 height 19
click at [536, 150] on span "Iniciar vista previa aquí Cambiar nombre Duplicar [GEOGRAPHIC_DATA]" at bounding box center [538, 151] width 17 height 15
drag, startPoint x: 760, startPoint y: 211, endPoint x: 385, endPoint y: 273, distance: 380.2
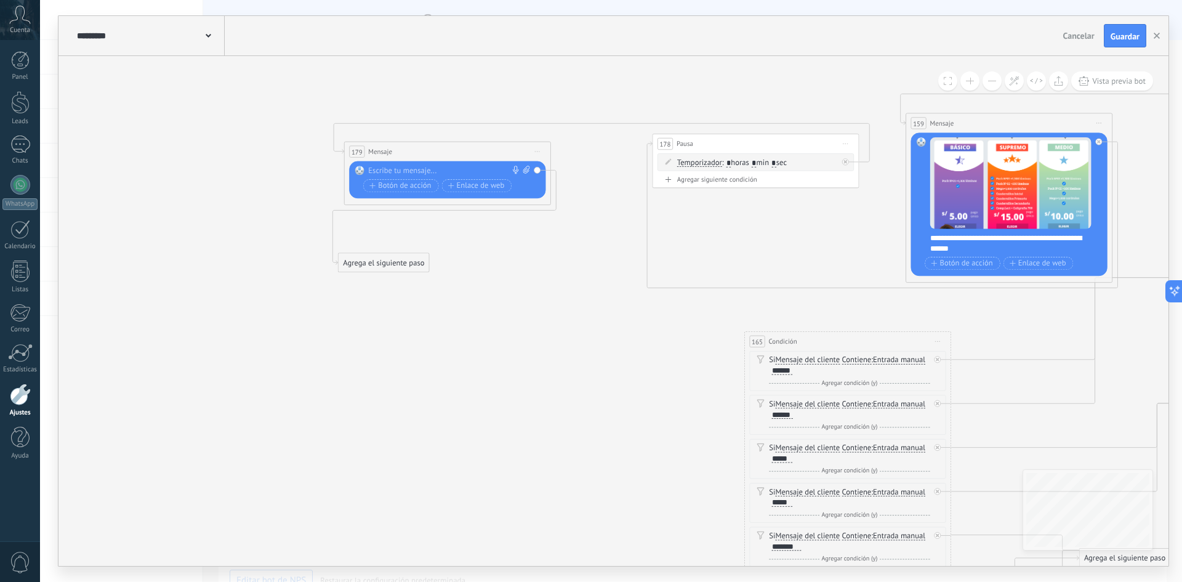
click at [360, 267] on div "Agrega el siguiente paso" at bounding box center [384, 262] width 91 height 17
click at [385, 267] on div "Agrega el siguiente paso" at bounding box center [384, 264] width 91 height 17
click at [408, 279] on div "Mensaje" at bounding box center [408, 283] width 87 height 10
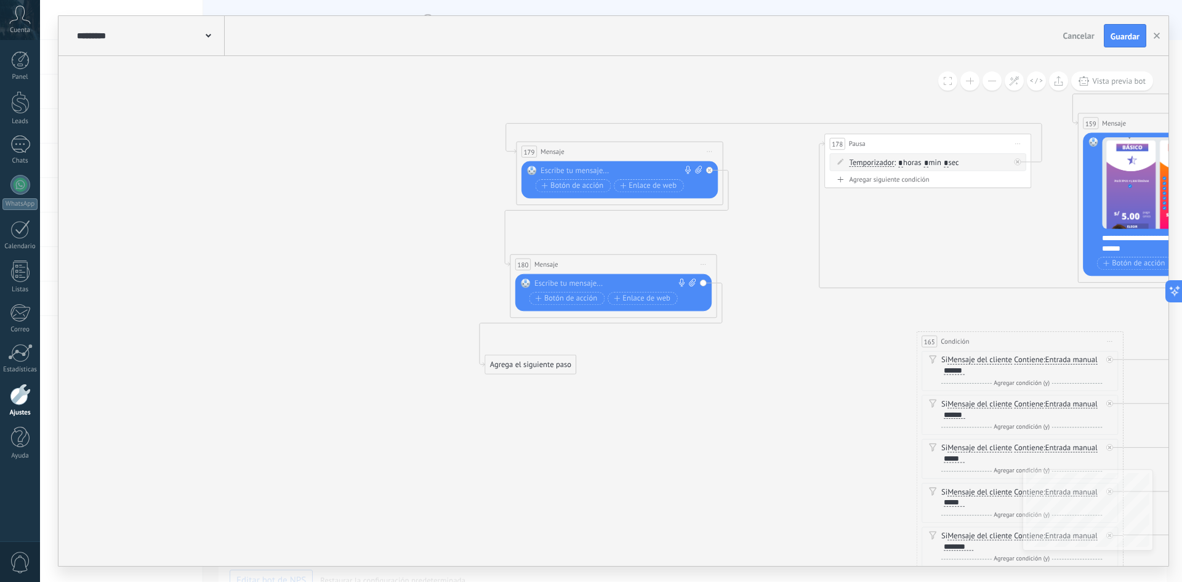
drag, startPoint x: 787, startPoint y: 304, endPoint x: 526, endPoint y: 371, distance: 269.6
click at [526, 371] on div "Agrega el siguiente paso" at bounding box center [530, 364] width 91 height 17
click at [525, 371] on div "Agrega el siguiente paso" at bounding box center [530, 364] width 91 height 17
click at [558, 364] on div "Agrega el siguiente paso" at bounding box center [530, 364] width 91 height 17
click at [547, 381] on div "Mensaje" at bounding box center [555, 383] width 87 height 10
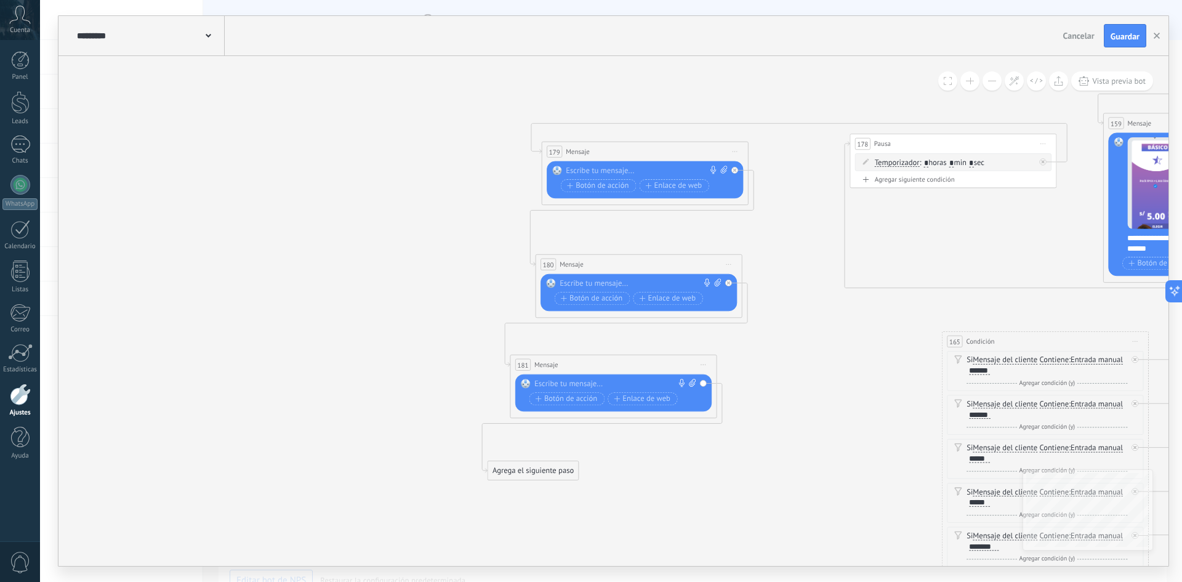
drag, startPoint x: 783, startPoint y: 391, endPoint x: 520, endPoint y: 464, distance: 272.8
click at [520, 464] on div "Agrega el siguiente paso" at bounding box center [533, 470] width 91 height 17
click at [528, 466] on div "Agrega el siguiente paso" at bounding box center [533, 470] width 91 height 17
click at [550, 474] on div "Agrega el siguiente paso" at bounding box center [533, 470] width 91 height 17
click at [531, 486] on span "Mensaje" at bounding box center [529, 489] width 28 height 10
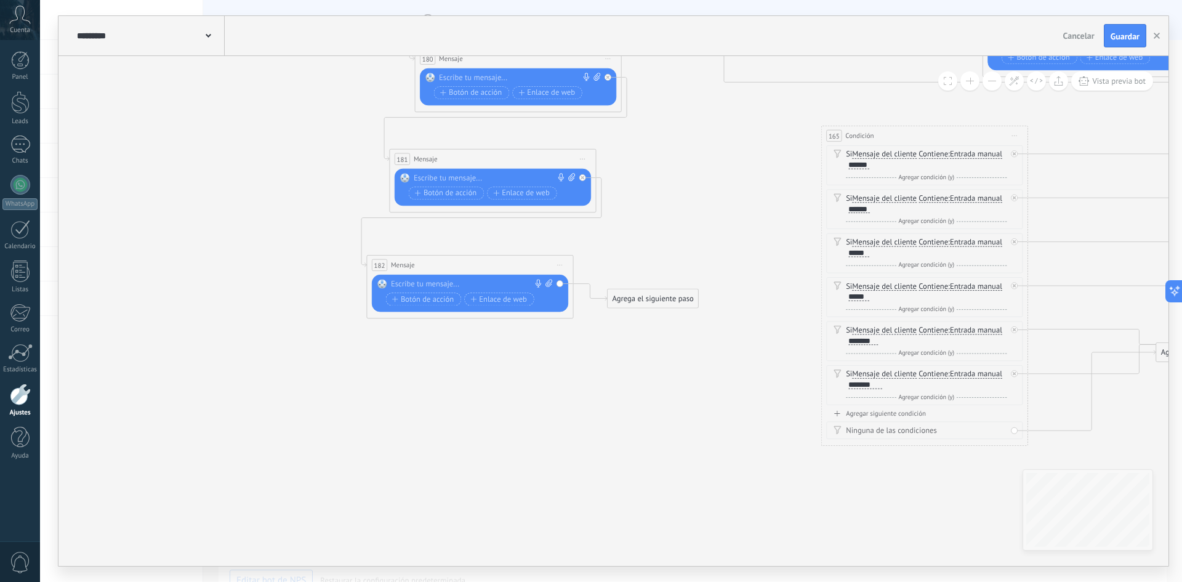
drag, startPoint x: 376, startPoint y: 502, endPoint x: 214, endPoint y: 289, distance: 266.7
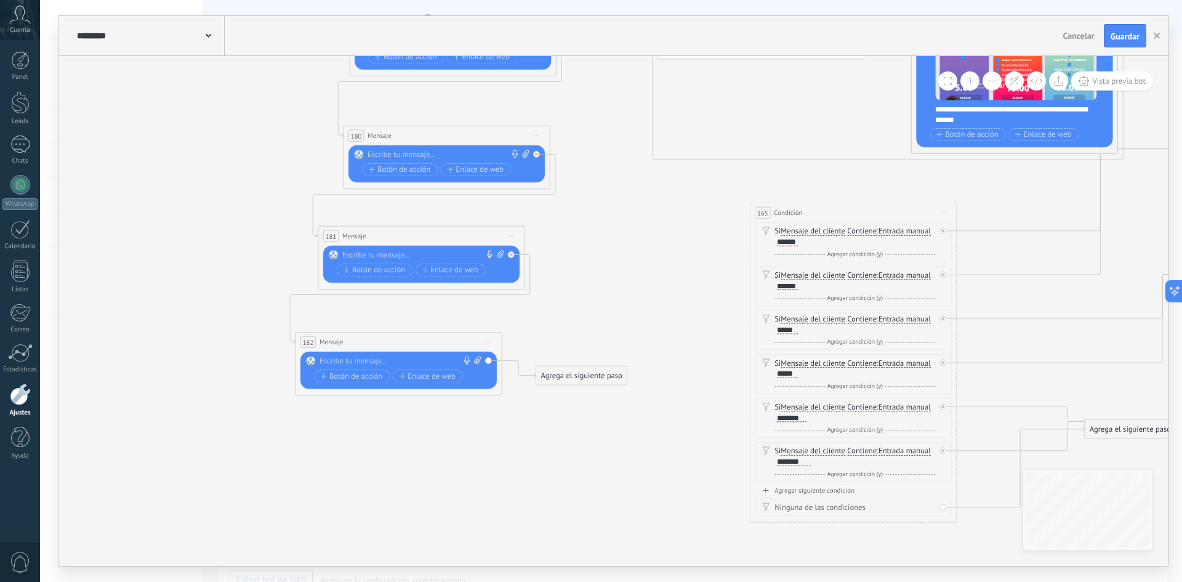
drag, startPoint x: 654, startPoint y: 341, endPoint x: 558, endPoint y: 395, distance: 110.6
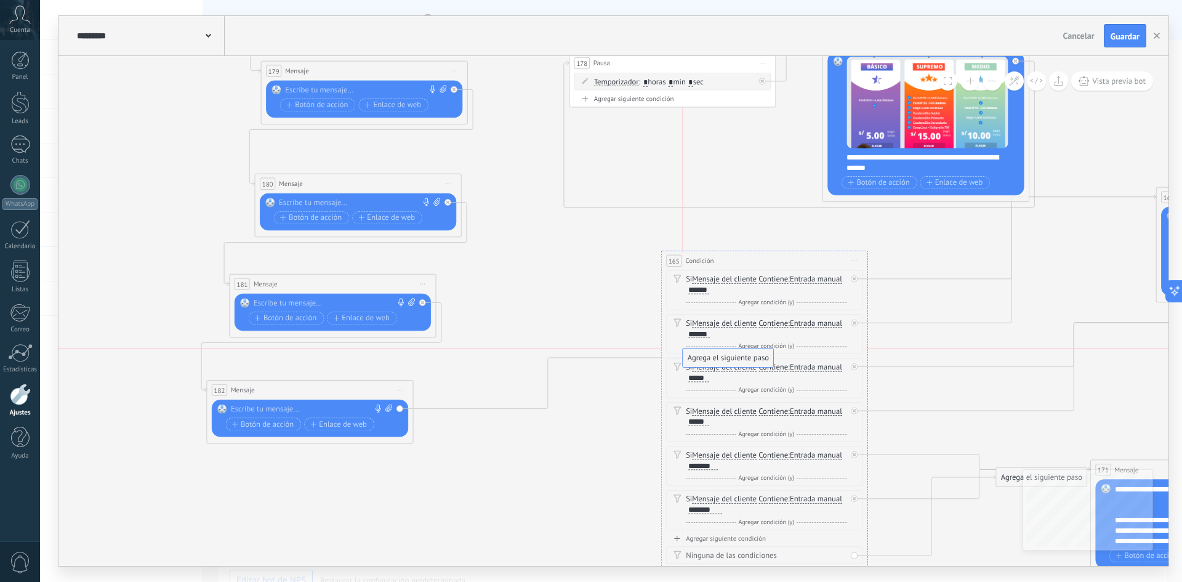
drag, startPoint x: 488, startPoint y: 424, endPoint x: 724, endPoint y: 357, distance: 244.8
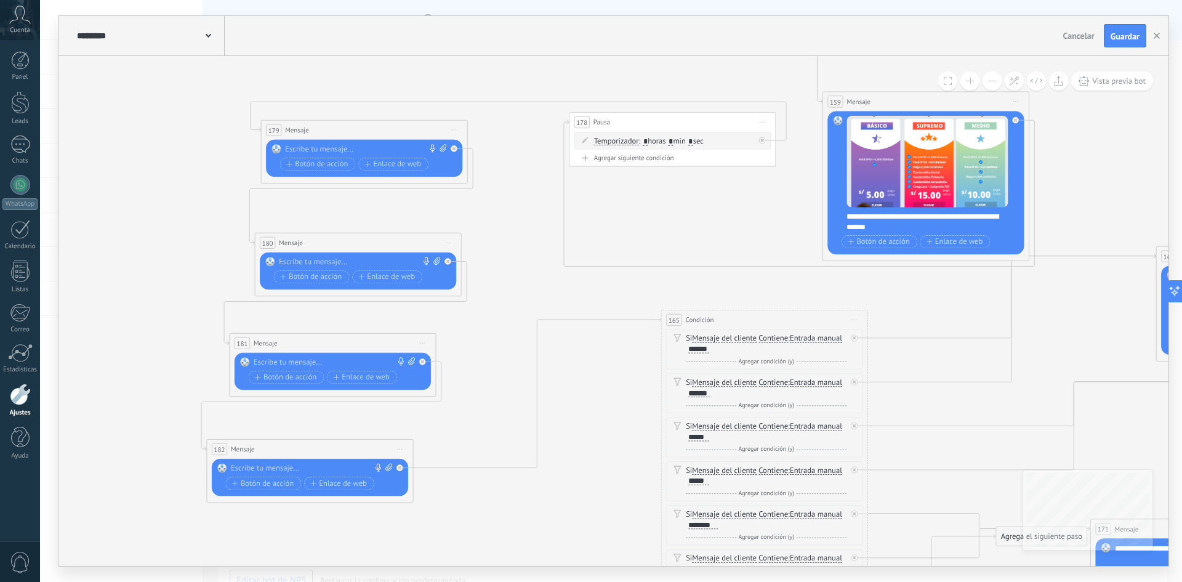
click at [440, 147] on icon at bounding box center [443, 148] width 7 height 8
click input "Subir" at bounding box center [0, 0] width 0 height 0
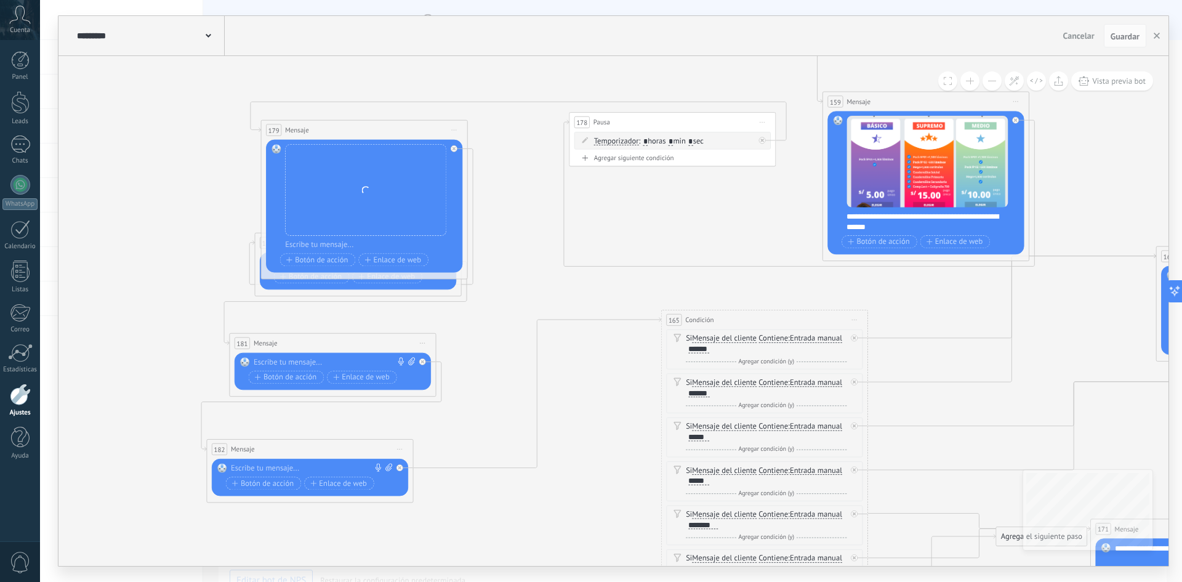
click at [361, 120] on div "179 Mensaje ******* (a): Todos los contactos - canales seleccionados Todos los …" at bounding box center [364, 199] width 207 height 159
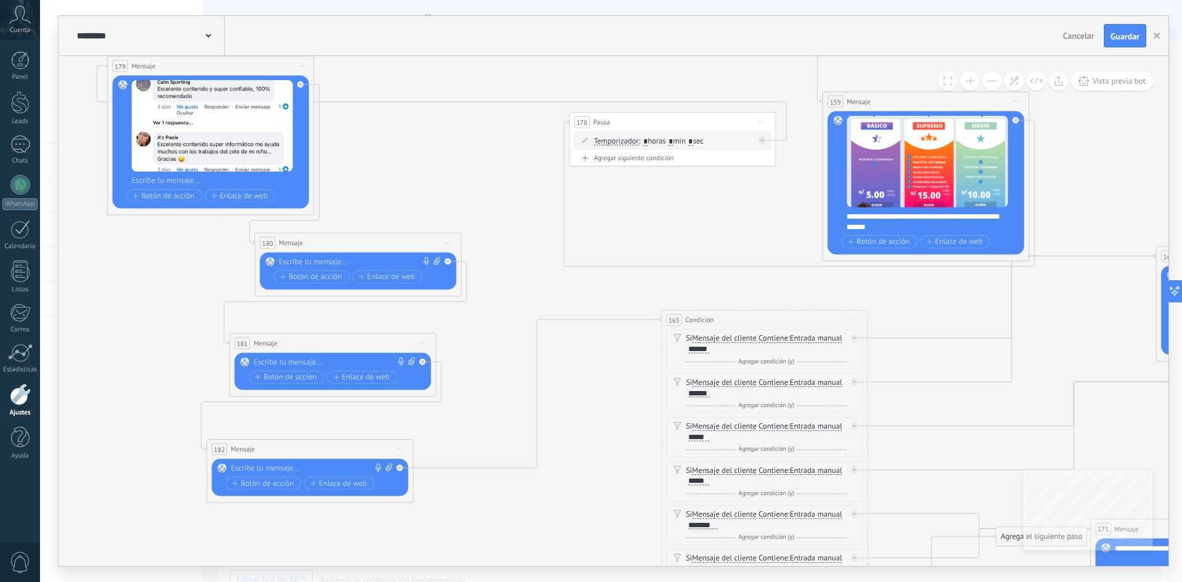
drag, startPoint x: 371, startPoint y: 127, endPoint x: 217, endPoint y: 63, distance: 166.2
click at [217, 63] on div "179 Mensaje ******* (a): Todos los contactos - canales seleccionados Todos los …" at bounding box center [211, 65] width 206 height 19
click at [438, 259] on icon at bounding box center [436, 261] width 7 height 8
click input "Subir" at bounding box center [0, 0] width 0 height 0
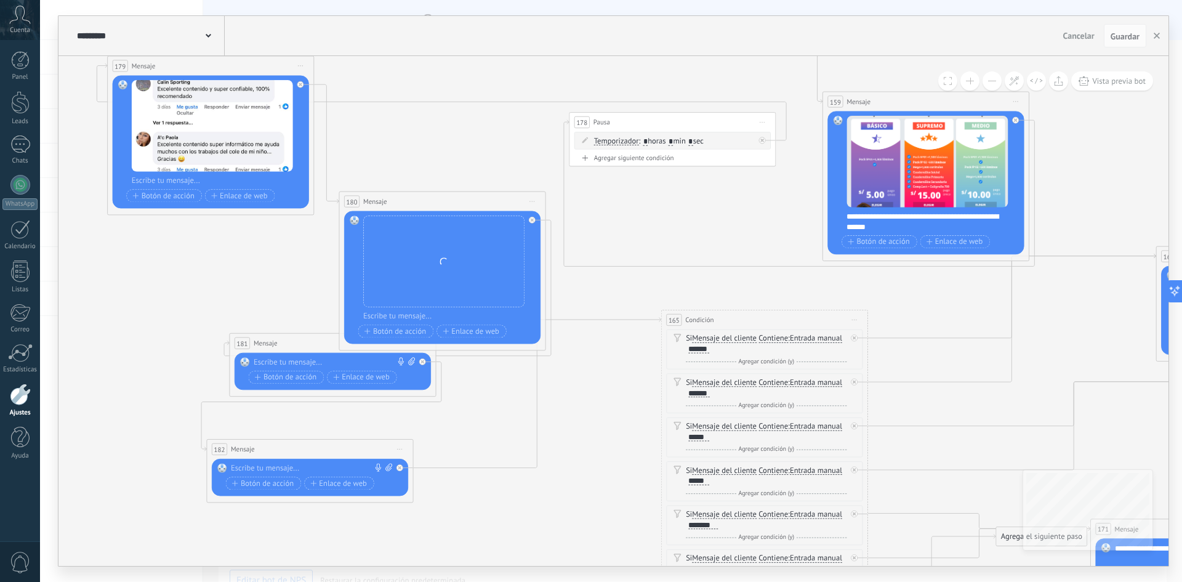
drag, startPoint x: 310, startPoint y: 234, endPoint x: 395, endPoint y: 193, distance: 93.9
click at [395, 193] on div "180 Mensaje ******* (a): Todos los contactos - canales seleccionados Todos los …" at bounding box center [442, 201] width 206 height 19
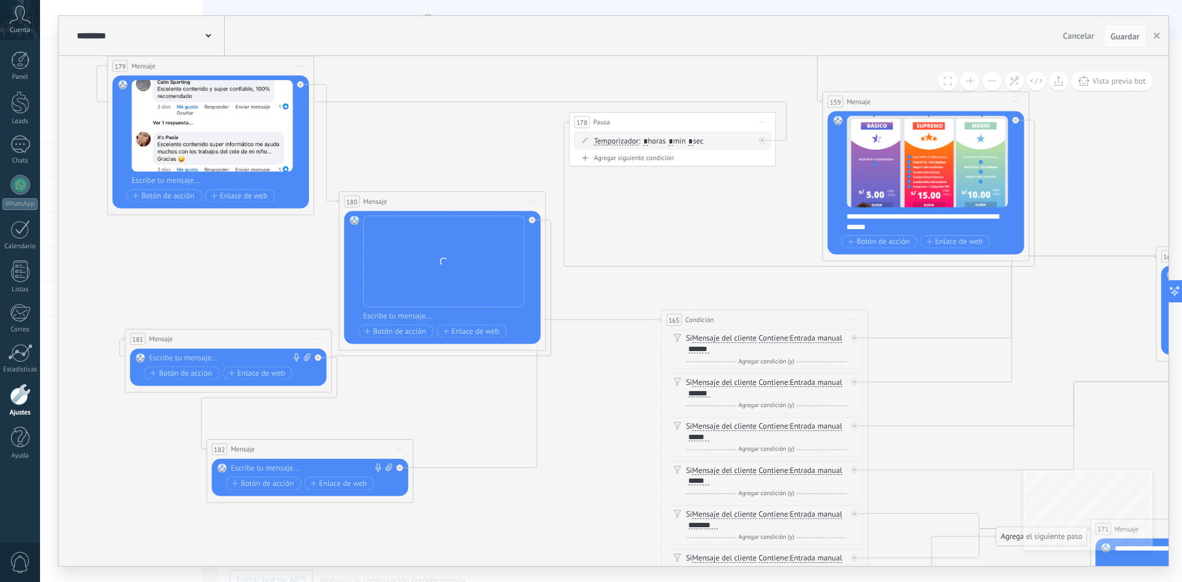
drag, startPoint x: 296, startPoint y: 340, endPoint x: 200, endPoint y: 332, distance: 96.4
click at [175, 329] on div "181 Mensaje ******* (a): Todos los contactos - canales seleccionados Todos los …" at bounding box center [229, 338] width 206 height 19
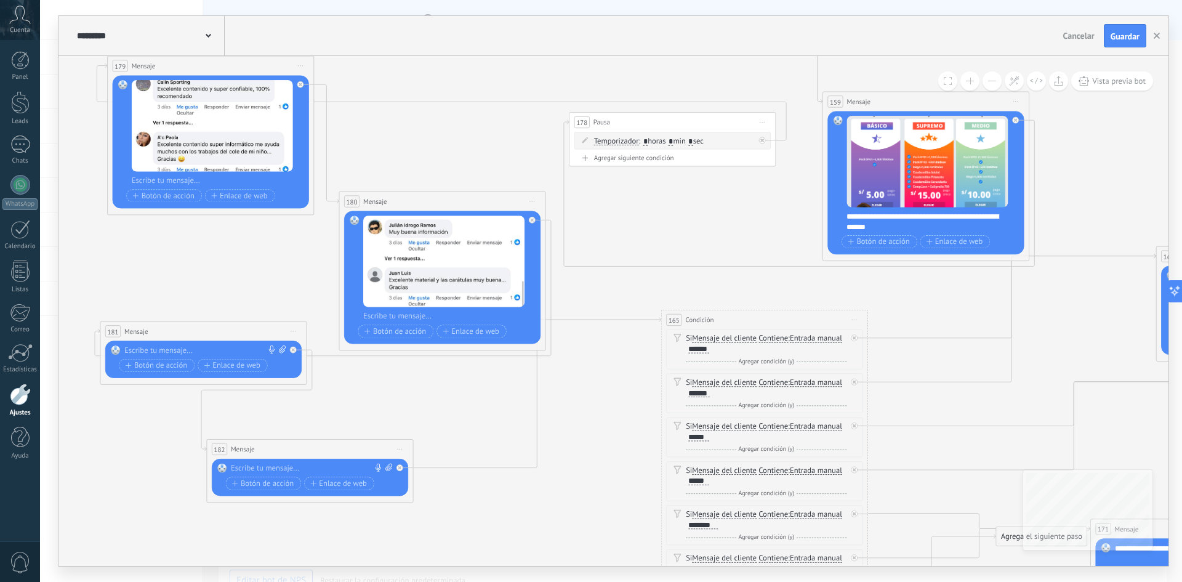
click at [280, 349] on icon at bounding box center [282, 349] width 7 height 8
click input "Subir" at bounding box center [0, 0] width 0 height 0
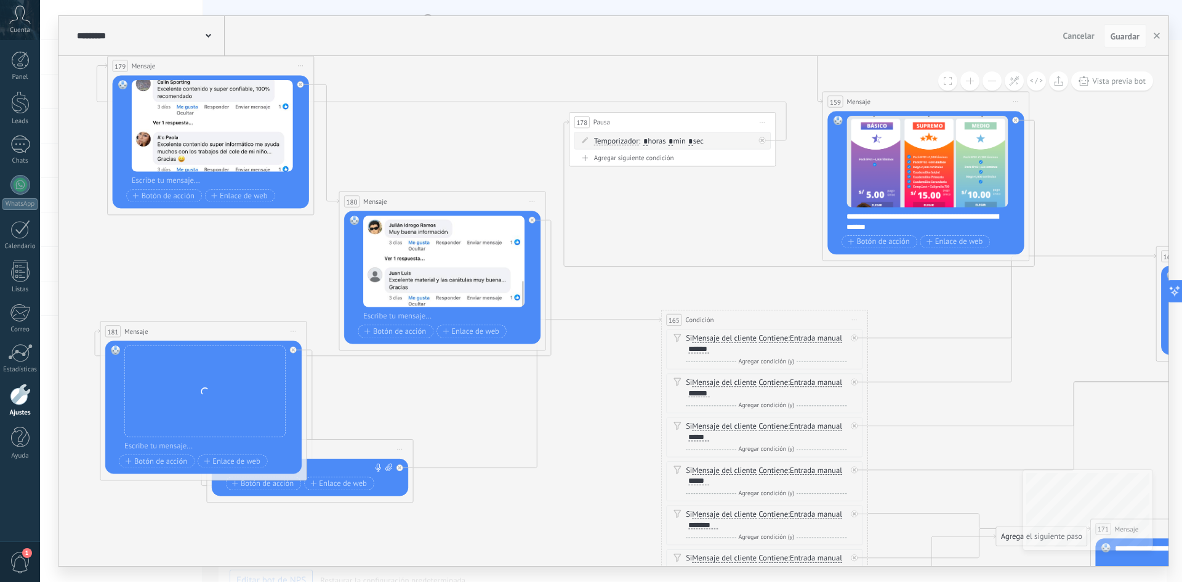
click at [388, 466] on icon at bounding box center [388, 467] width 7 height 8
click input "Subir" at bounding box center [0, 0] width 0 height 0
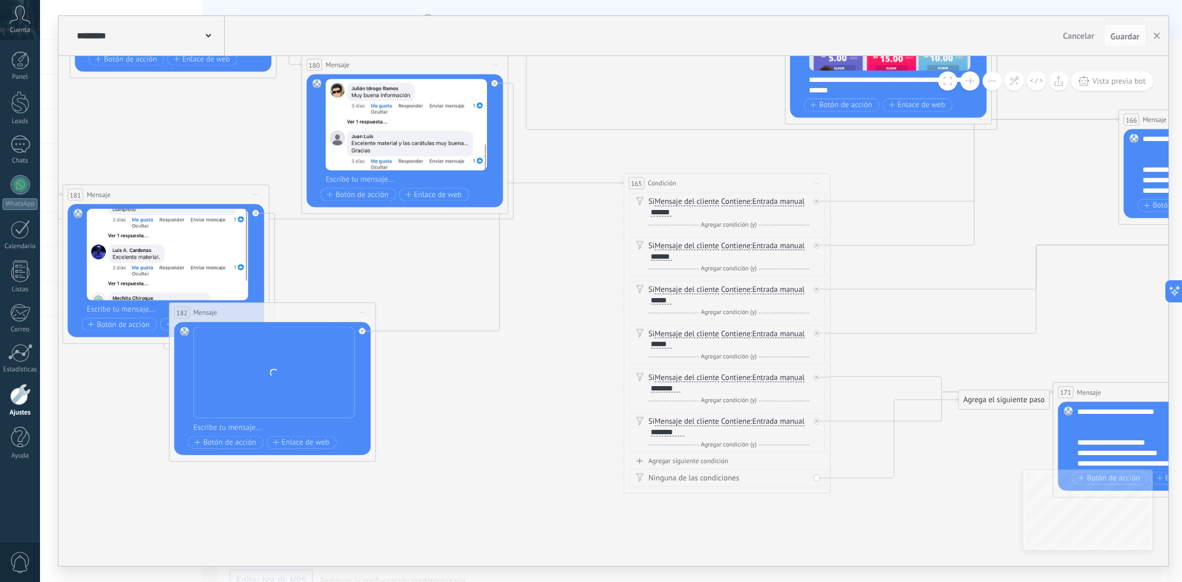
drag, startPoint x: 590, startPoint y: 455, endPoint x: 550, endPoint y: 315, distance: 145.8
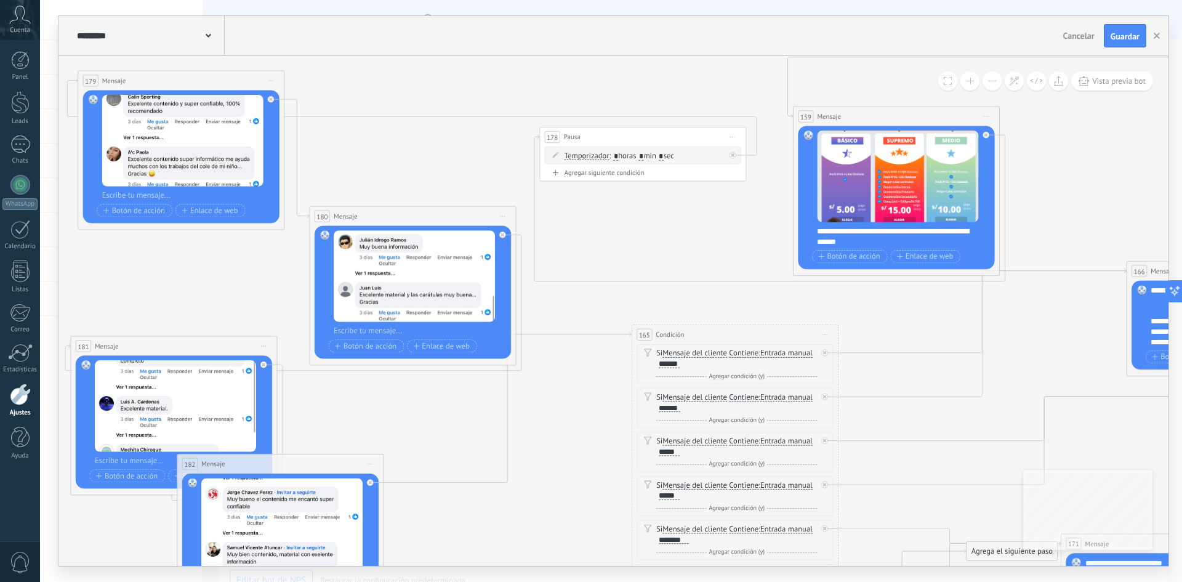
drag, startPoint x: 581, startPoint y: 332, endPoint x: 568, endPoint y: 399, distance: 68.4
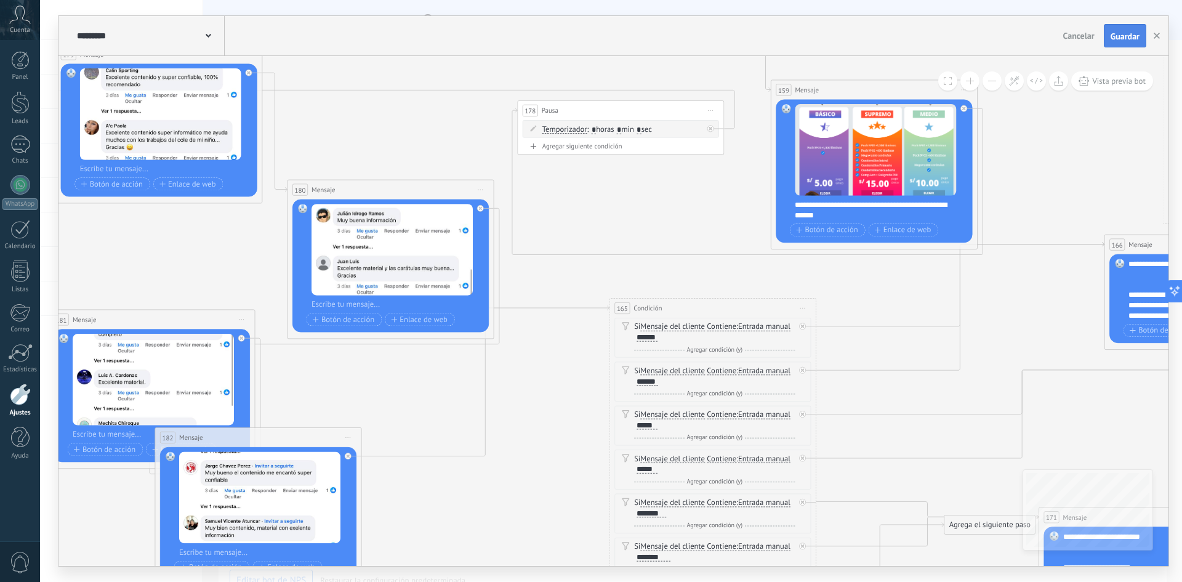
click at [1114, 36] on span "Guardar" at bounding box center [1125, 36] width 29 height 9
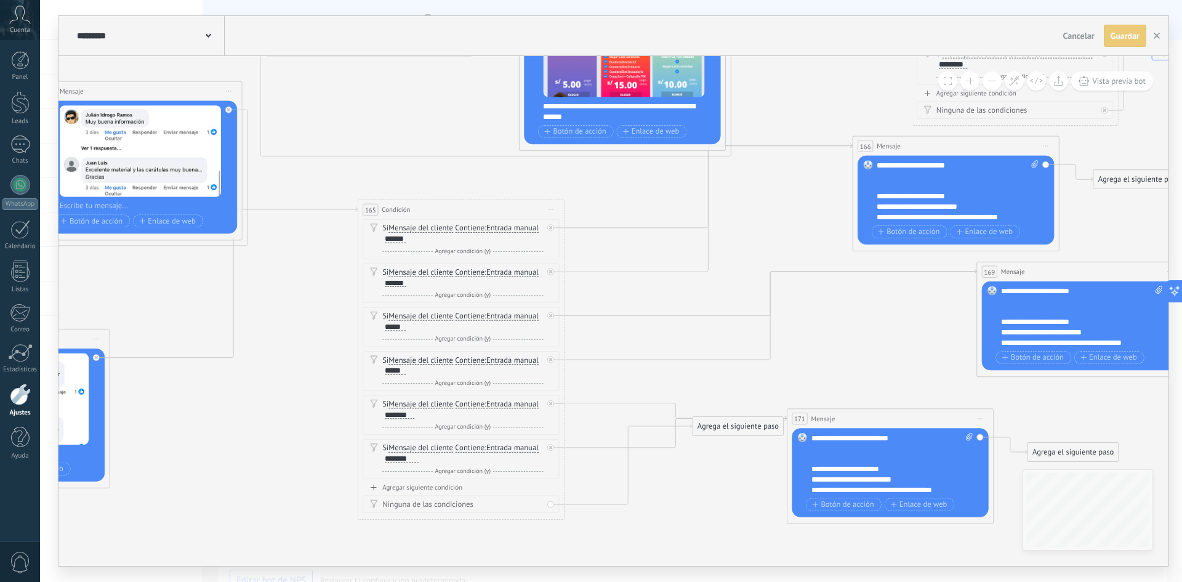
drag, startPoint x: 1026, startPoint y: 315, endPoint x: 775, endPoint y: 215, distance: 270.3
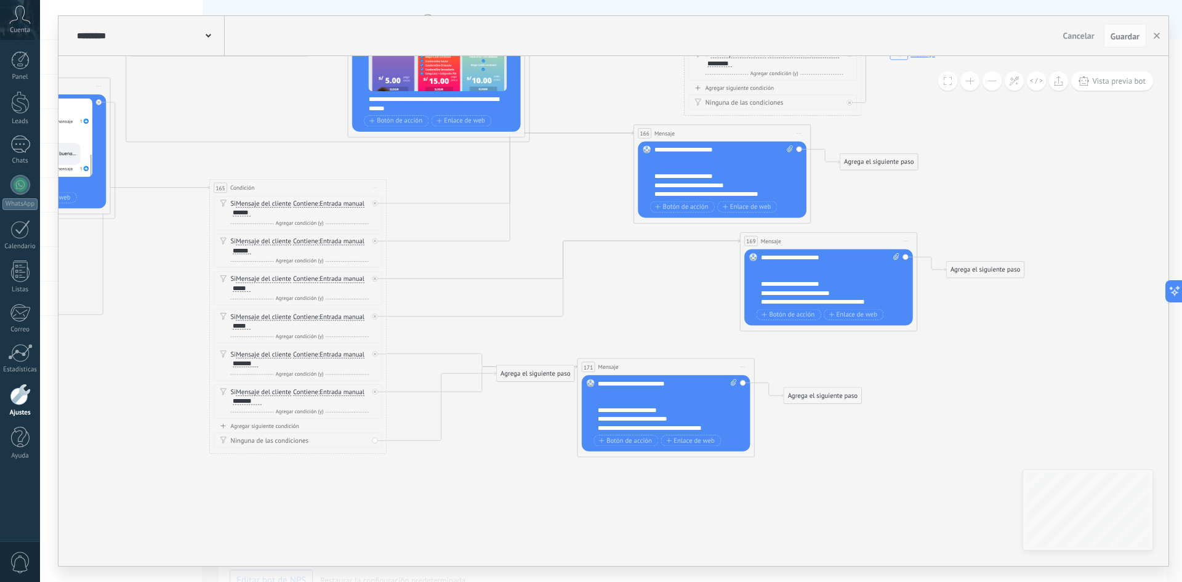
drag, startPoint x: 783, startPoint y: 222, endPoint x: 535, endPoint y: 187, distance: 250.1
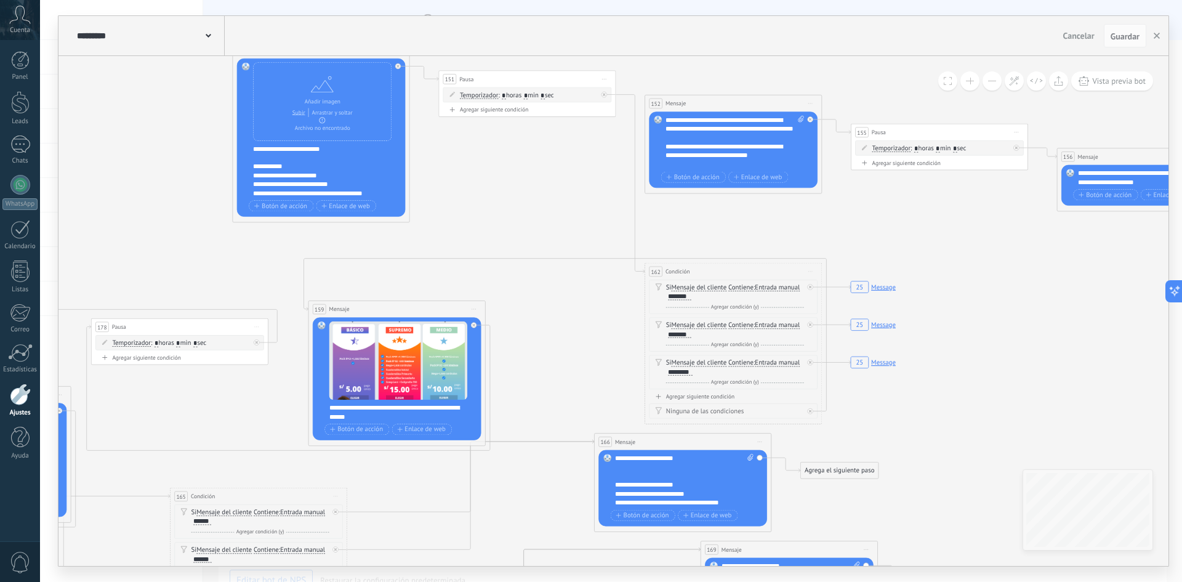
drag, startPoint x: 568, startPoint y: 196, endPoint x: 569, endPoint y: 514, distance: 317.1
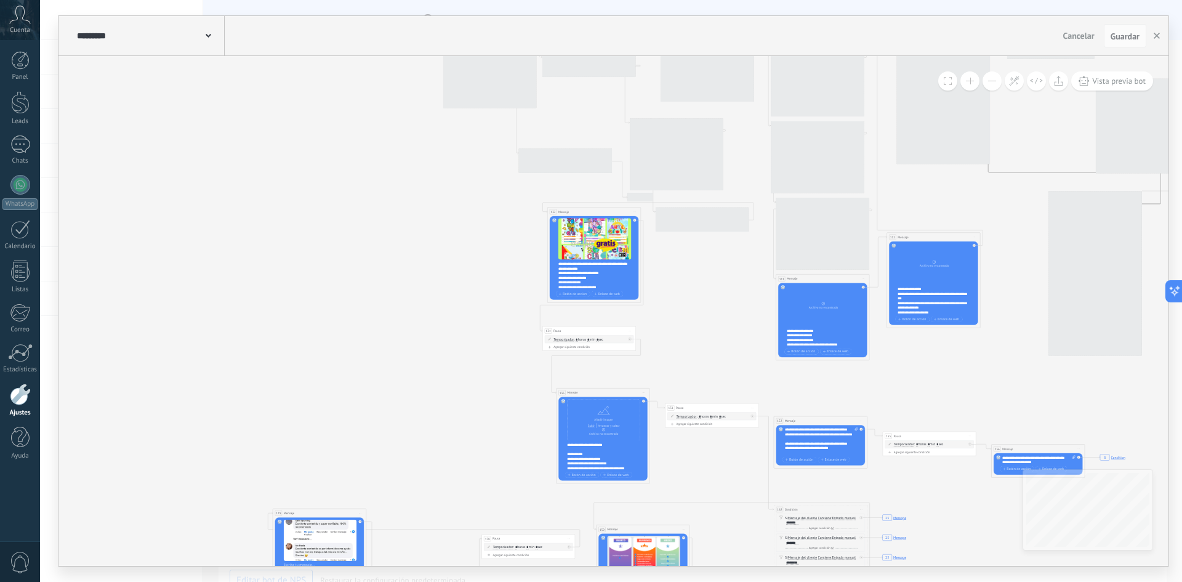
drag, startPoint x: 917, startPoint y: 165, endPoint x: 1054, endPoint y: 377, distance: 251.8
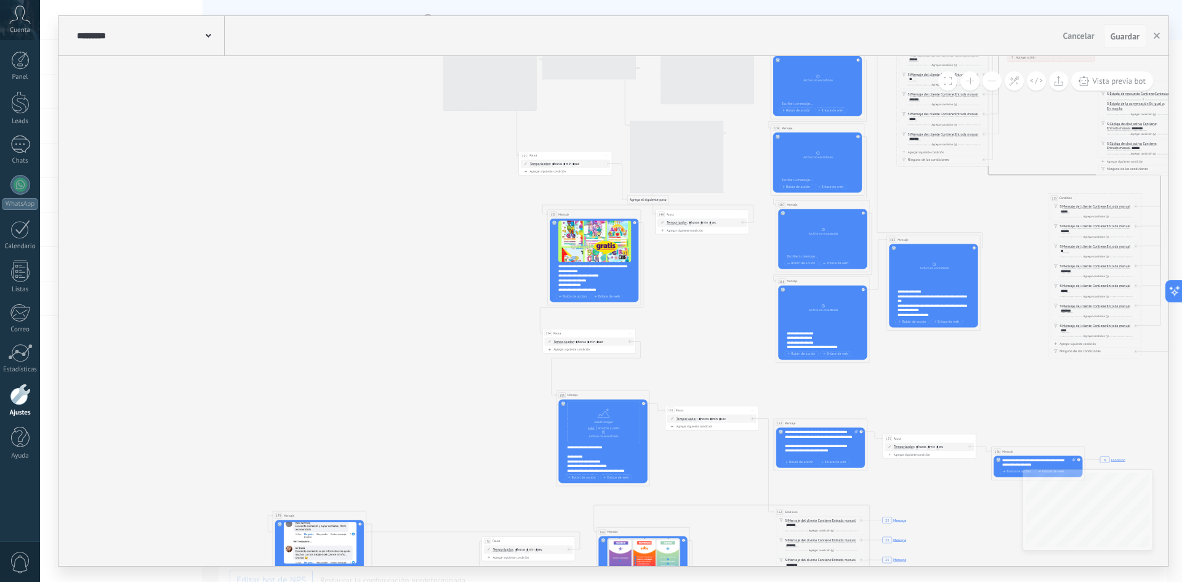
click at [1129, 32] on span "Guardar" at bounding box center [1125, 36] width 29 height 9
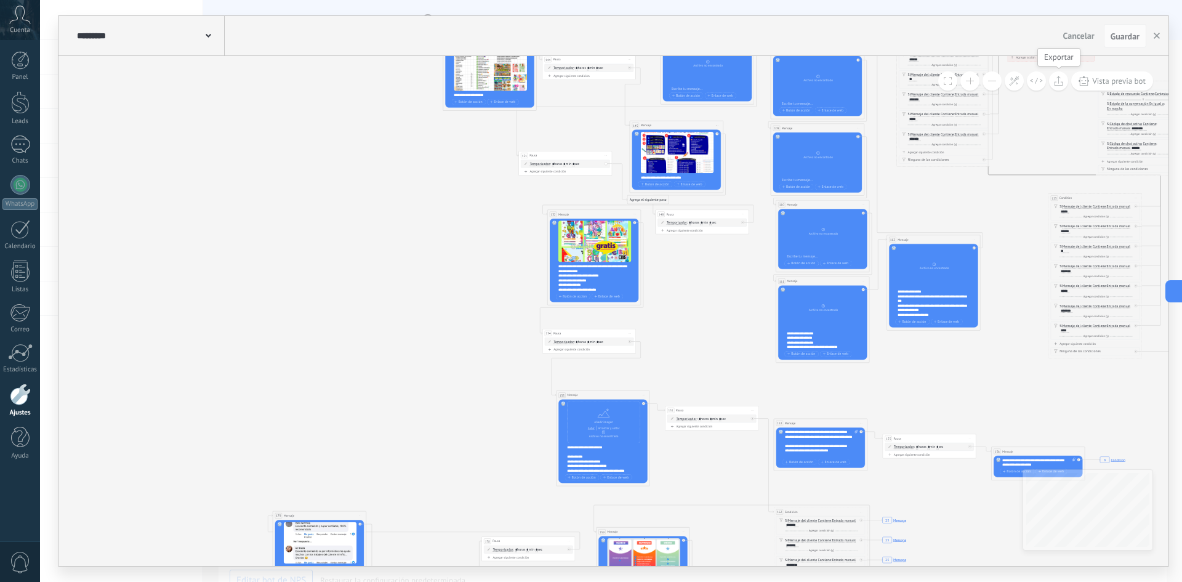
click at [1058, 86] on button at bounding box center [1058, 80] width 19 height 19
click at [19, 114] on link "Leads" at bounding box center [20, 108] width 40 height 34
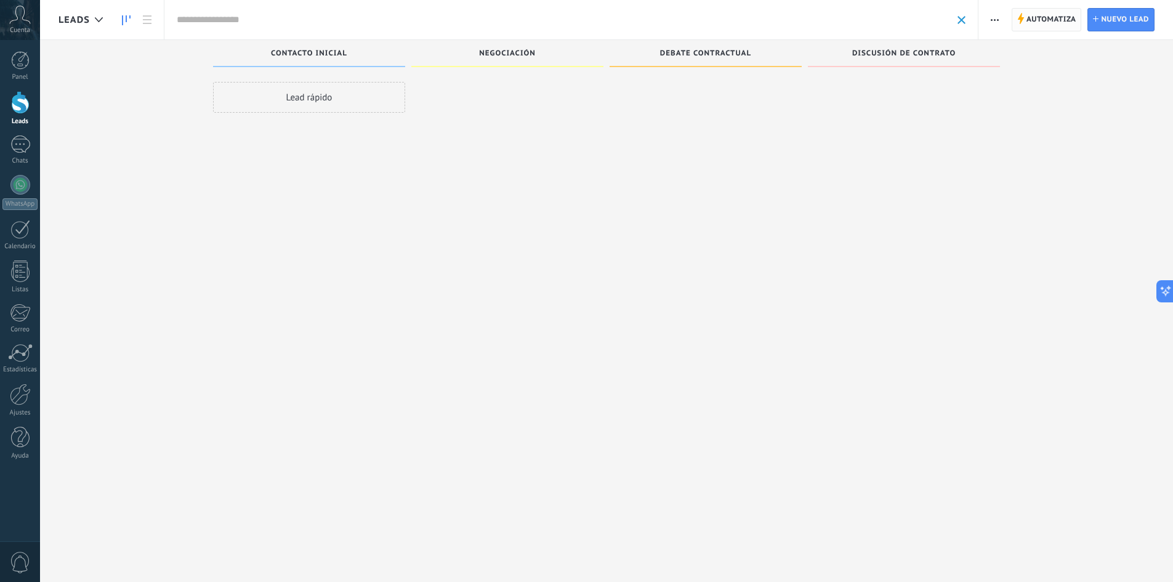
click at [1041, 24] on span "Automatiza" at bounding box center [1051, 20] width 50 height 22
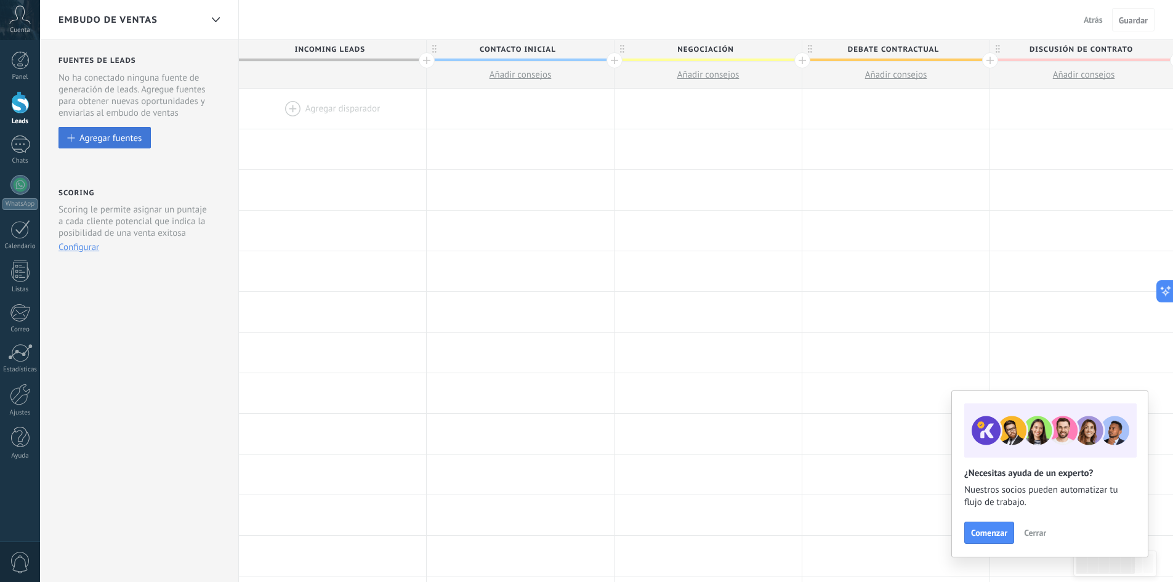
click at [122, 140] on div "Agregar fuentes" at bounding box center [110, 137] width 62 height 10
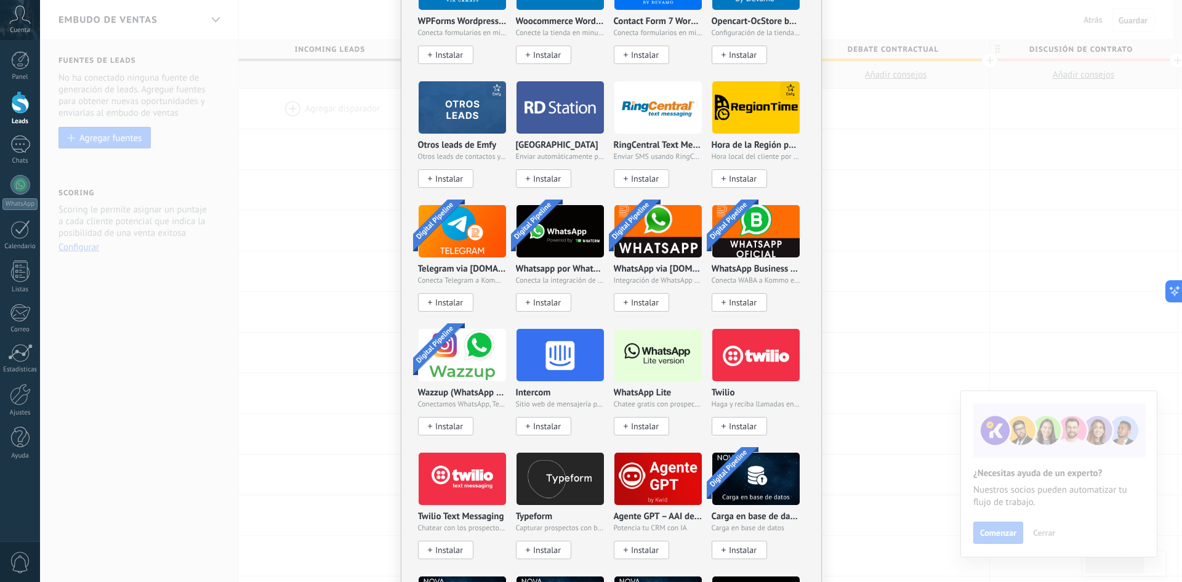
scroll to position [846, 0]
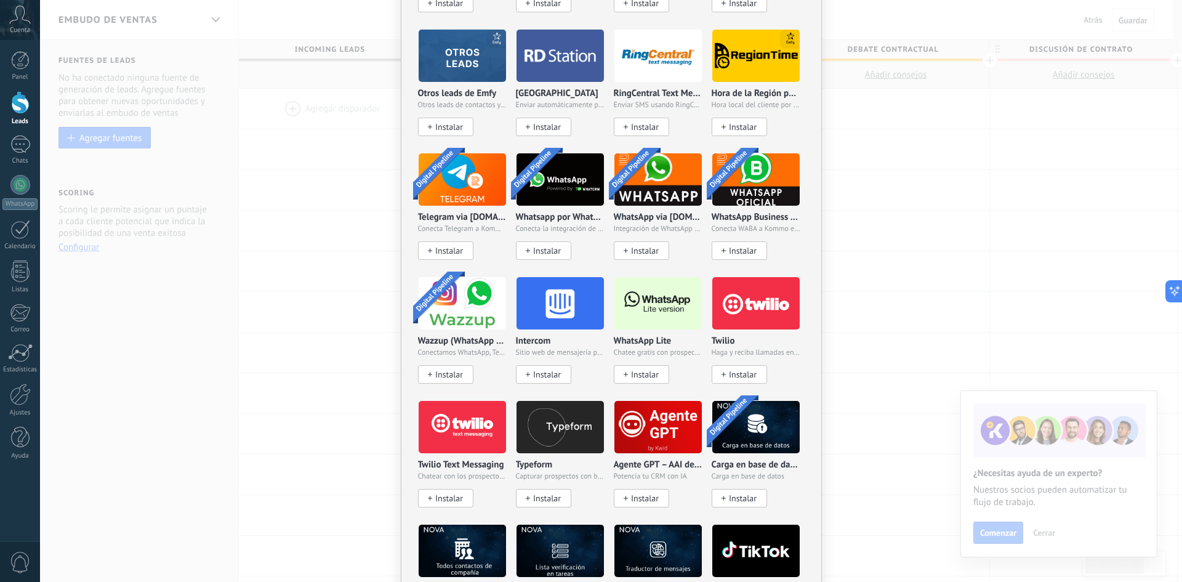
click at [632, 371] on span "Instalar" at bounding box center [645, 374] width 28 height 10
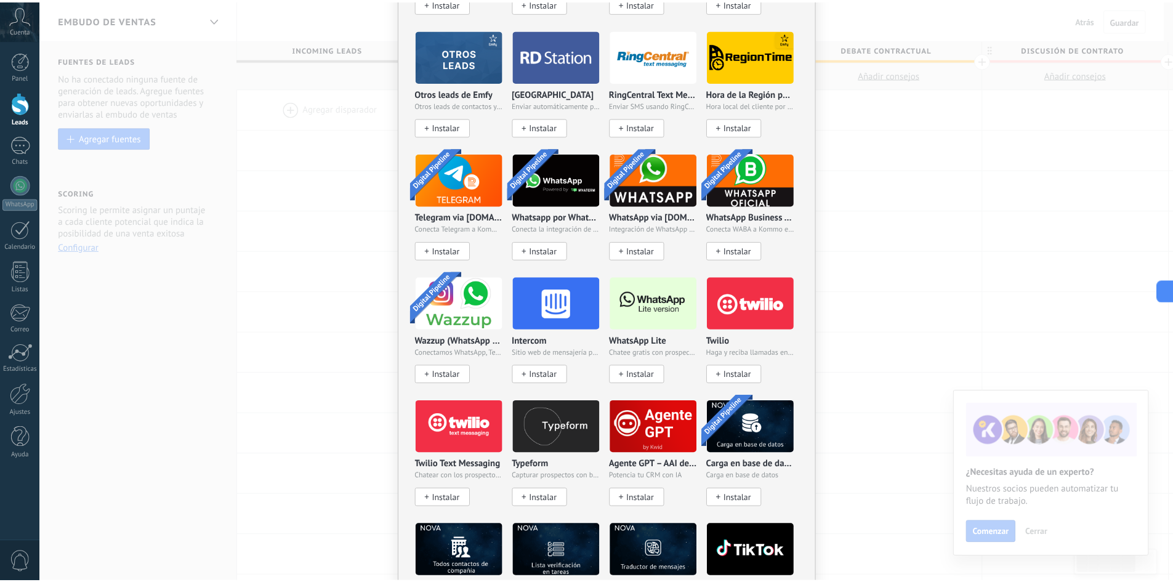
scroll to position [0, 0]
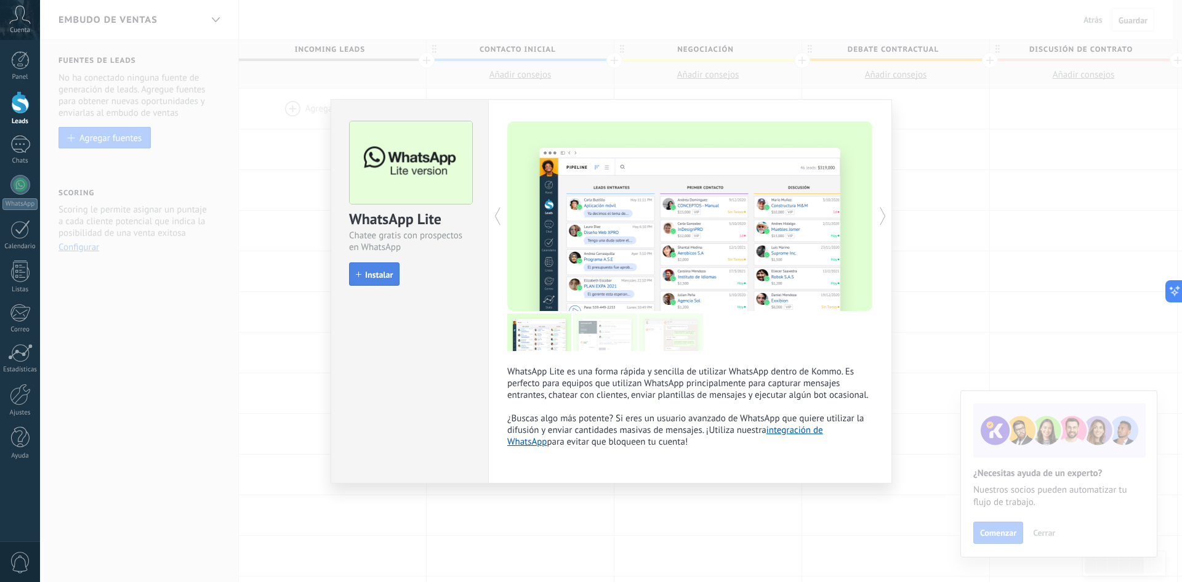
click at [373, 267] on button "Instalar" at bounding box center [374, 273] width 50 height 23
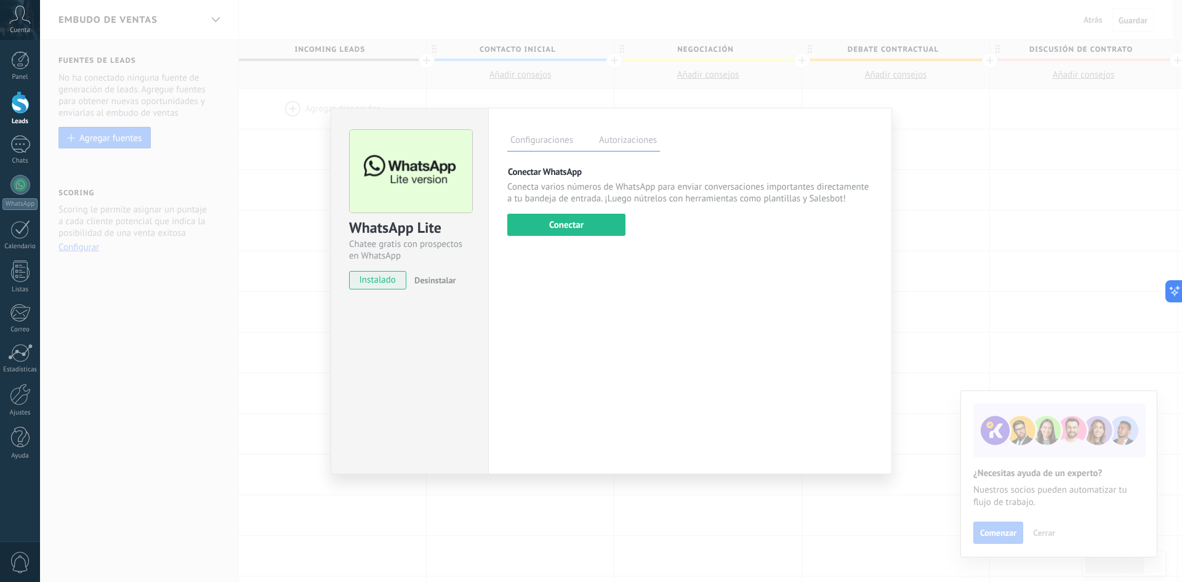
click at [565, 243] on div "Configuraciones Autorizaciones Esta pestaña registra a los usuarios que han con…" at bounding box center [690, 291] width 404 height 366
click at [582, 230] on button "Conectar" at bounding box center [566, 225] width 118 height 22
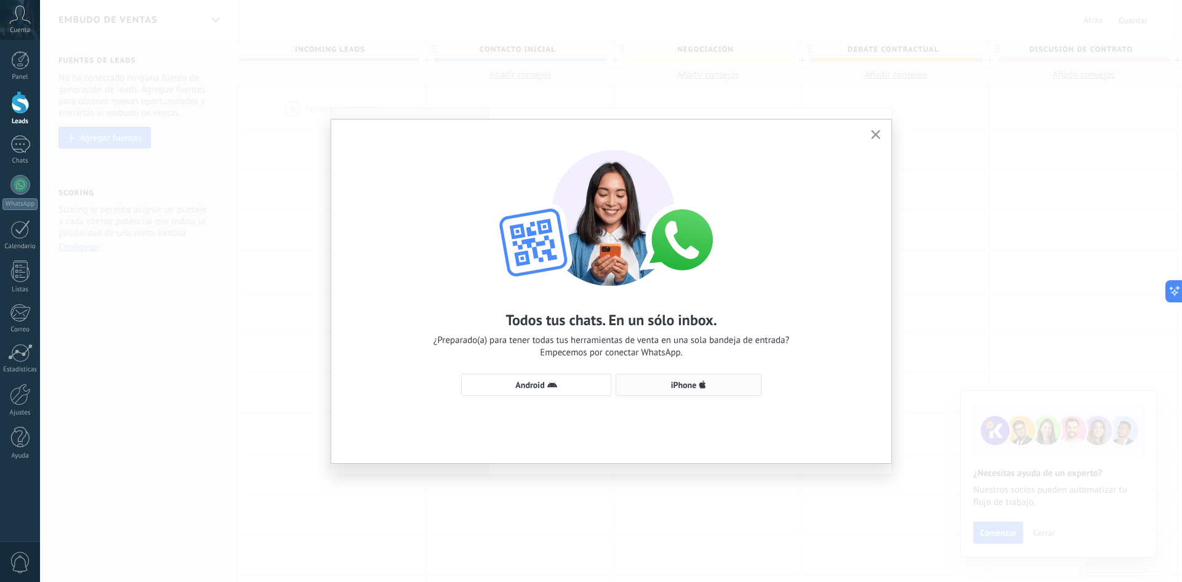
click at [696, 384] on span "iPhone" at bounding box center [684, 385] width 26 height 9
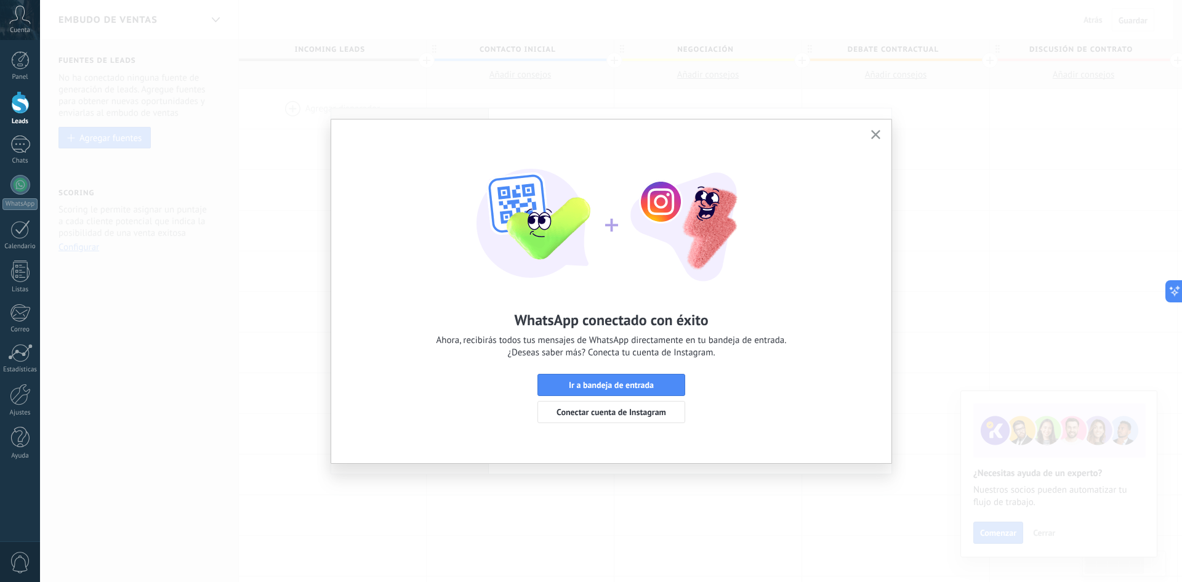
click at [882, 135] on button "button" at bounding box center [875, 135] width 15 height 17
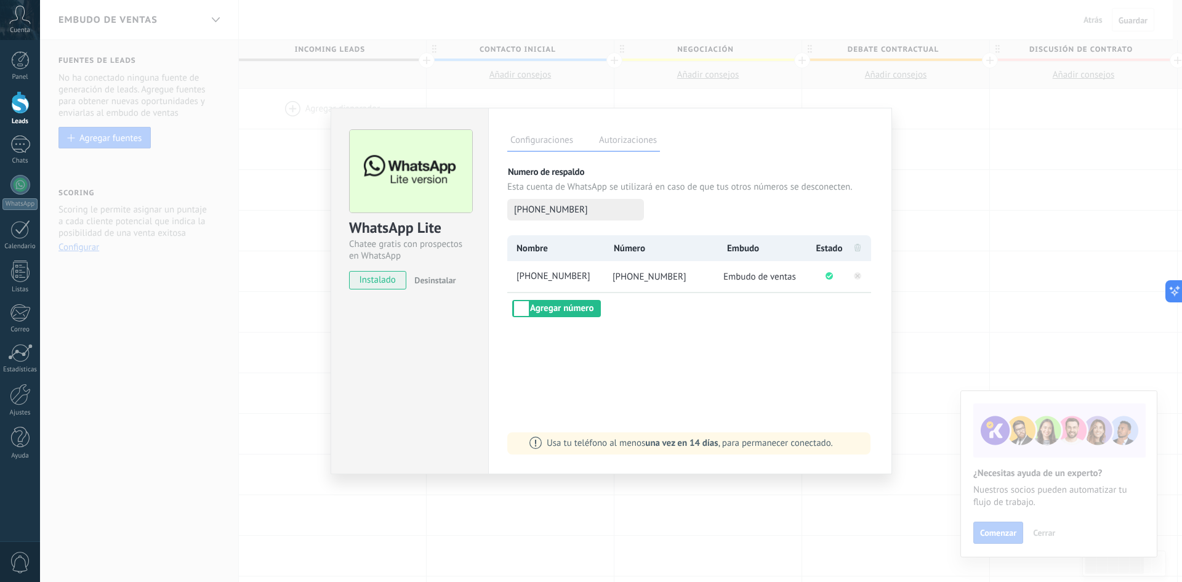
click at [949, 367] on div "WhatsApp Lite Chatee gratis con prospectos en WhatsApp instalado Desinstalar Co…" at bounding box center [611, 291] width 1142 height 582
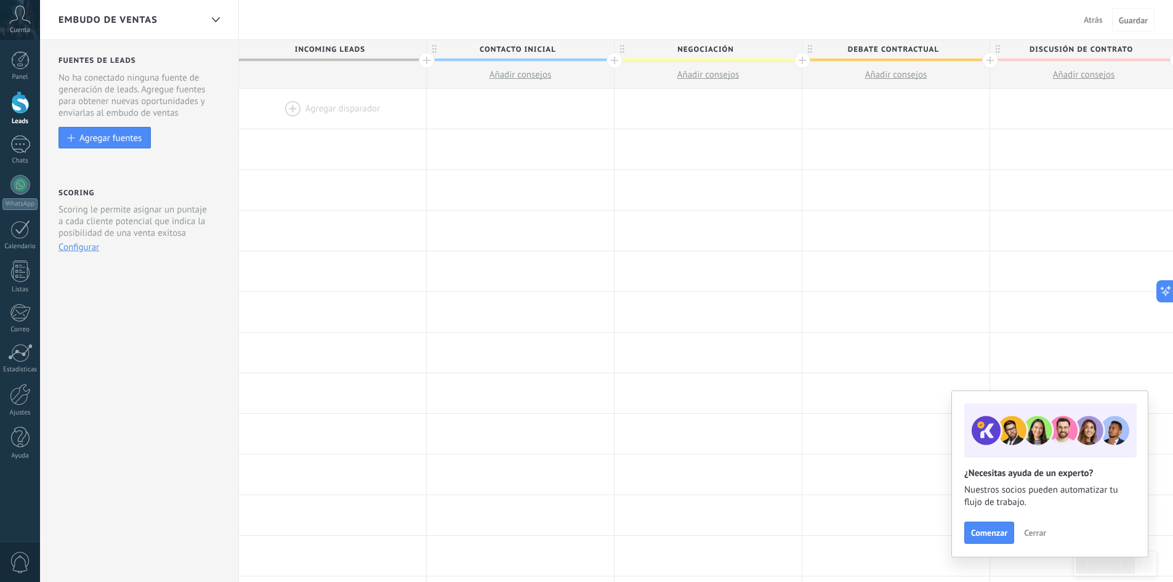
click at [339, 112] on div at bounding box center [332, 109] width 187 height 40
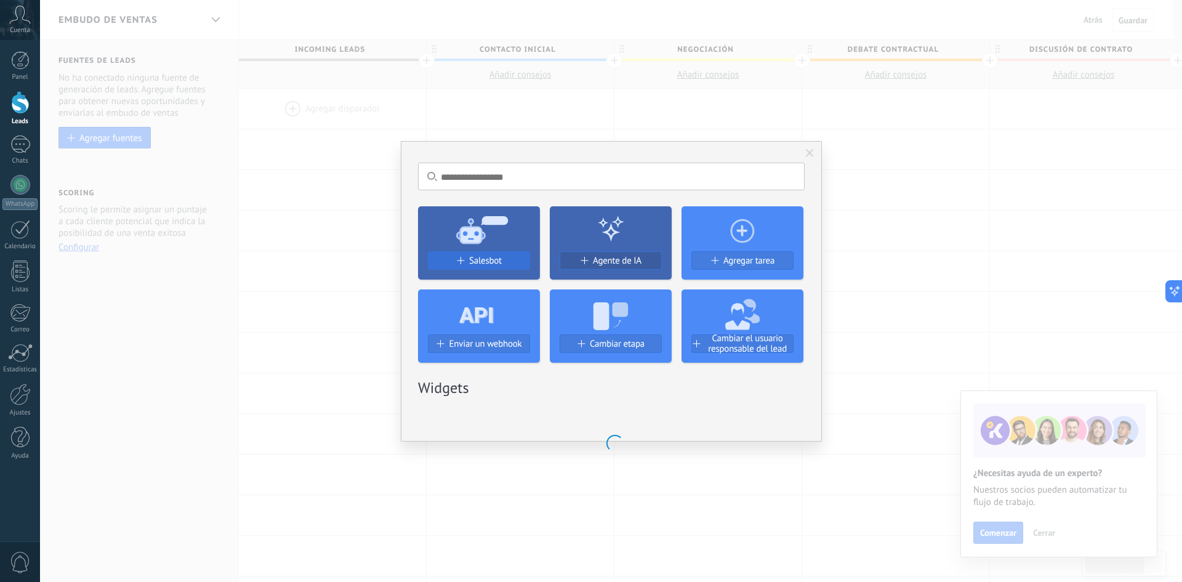
drag, startPoint x: 469, startPoint y: 246, endPoint x: 471, endPoint y: 254, distance: 8.2
click at [470, 251] on div "Salesbot" at bounding box center [479, 242] width 122 height 73
click at [480, 267] on button "Salesbot" at bounding box center [479, 260] width 102 height 18
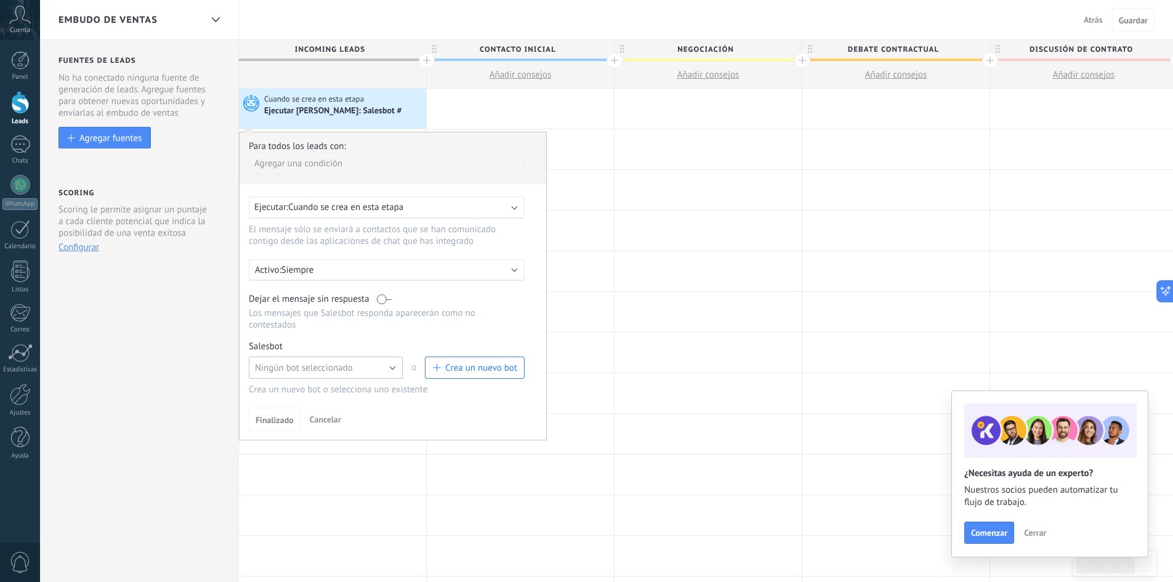
click at [363, 363] on button "Ningún bot seleccionado" at bounding box center [326, 368] width 154 height 22
click at [352, 373] on span "Ningún bot seleccionado" at bounding box center [304, 368] width 98 height 12
click at [318, 381] on li "bot-[PERSON_NAME]" at bounding box center [321, 388] width 161 height 21
click at [279, 440] on span "Finalizado" at bounding box center [275, 444] width 38 height 9
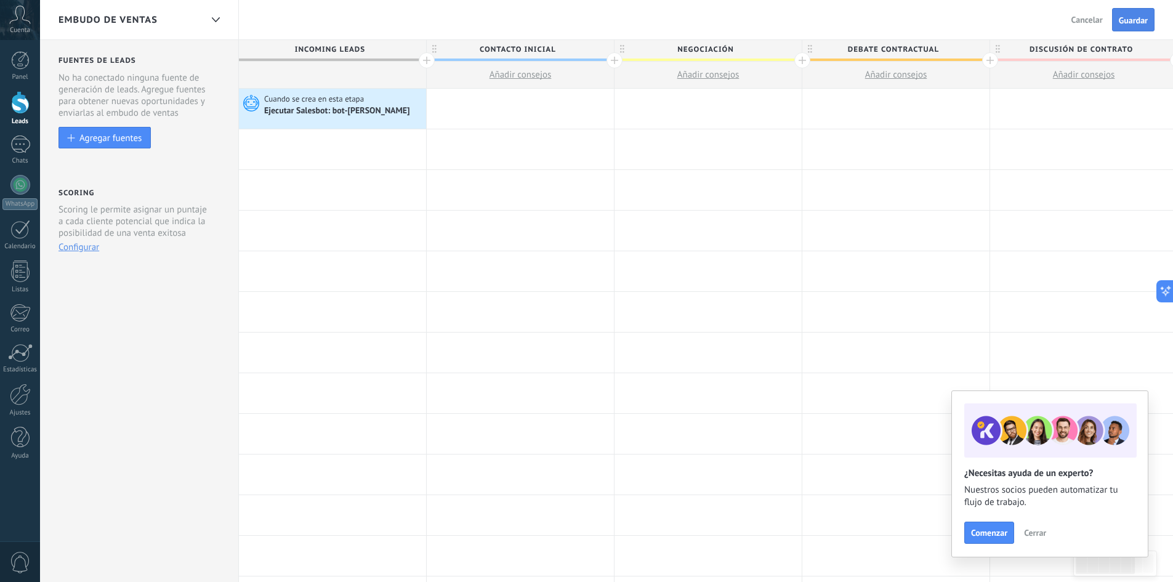
click at [1128, 22] on span "Guardar" at bounding box center [1133, 20] width 29 height 9
